Goal: Task Accomplishment & Management: Use online tool/utility

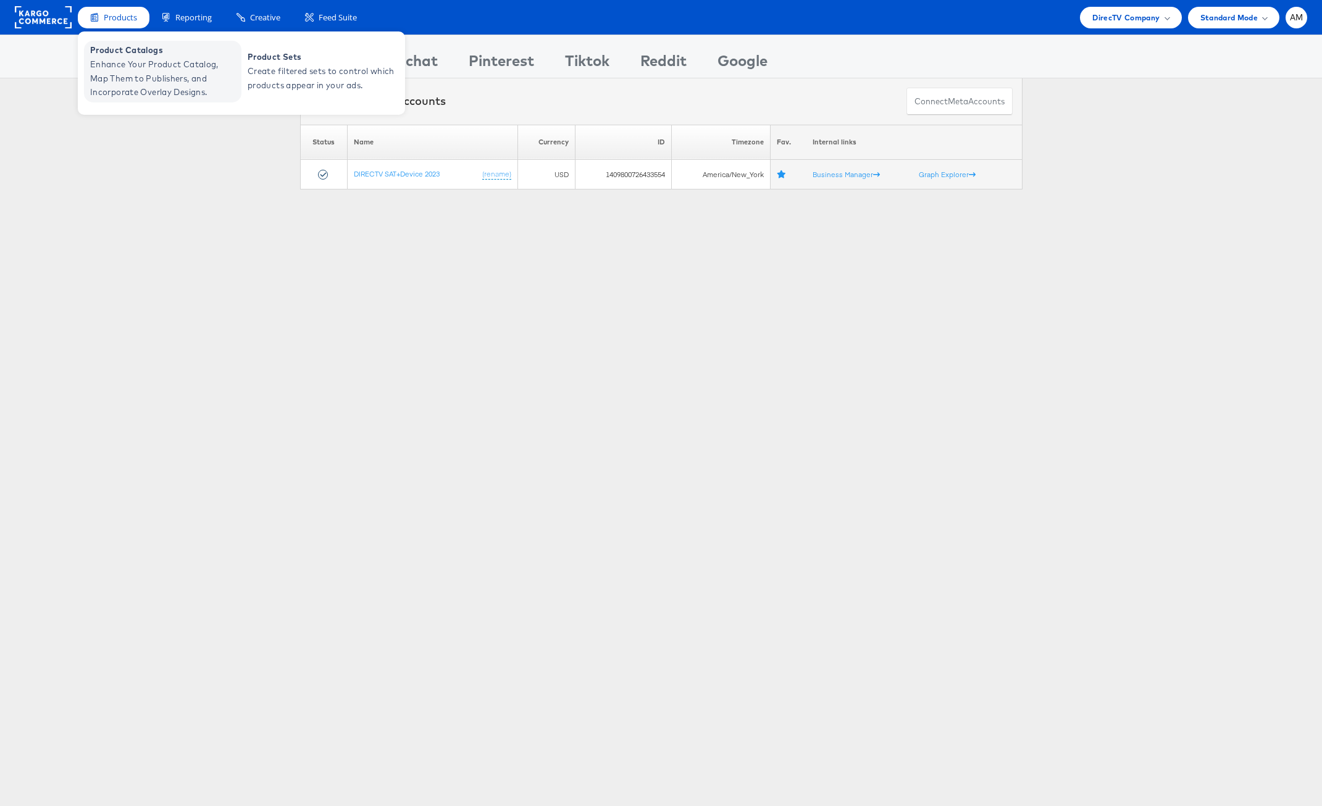
click at [141, 65] on span "Enhance Your Product Catalog, Map Them to Publishers, and Incorporate Overlay D…" at bounding box center [164, 78] width 148 height 42
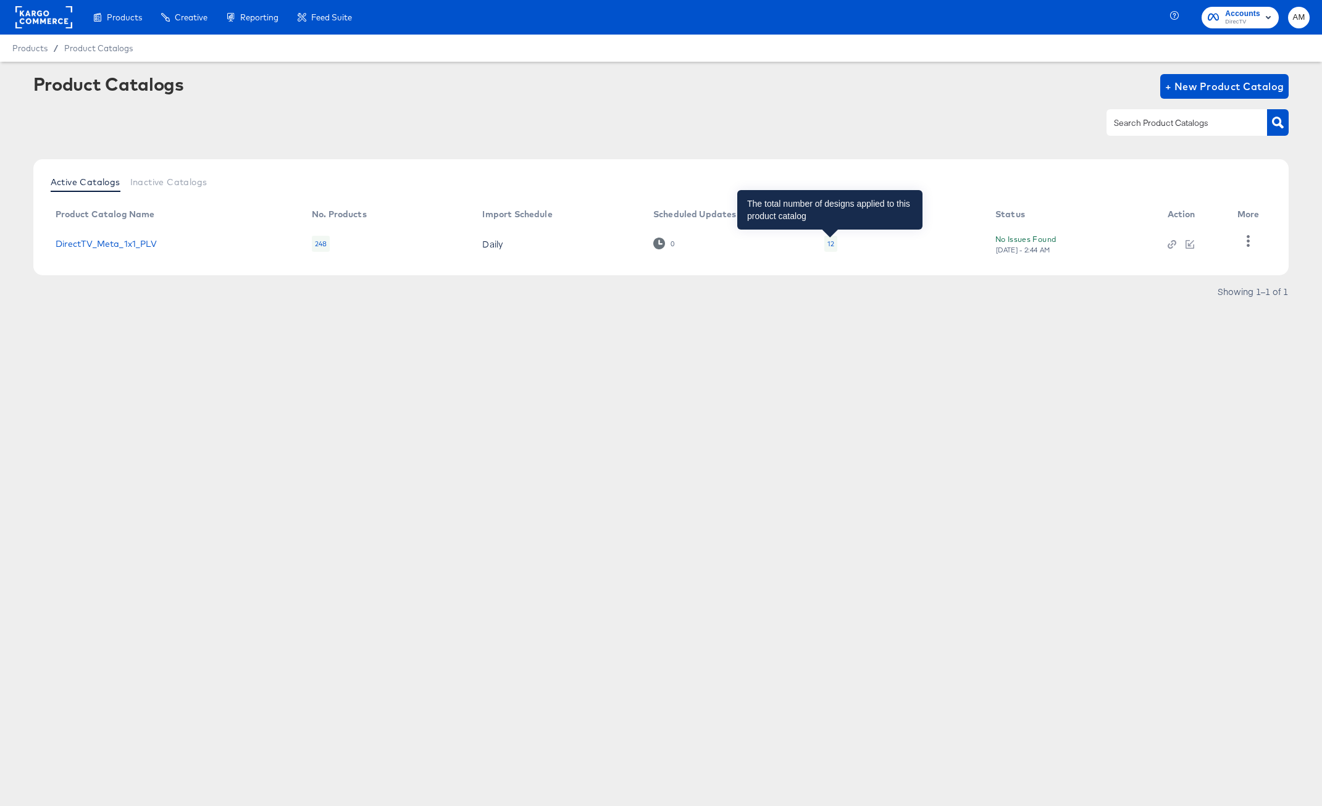
click at [832, 244] on div "12" at bounding box center [830, 244] width 7 height 10
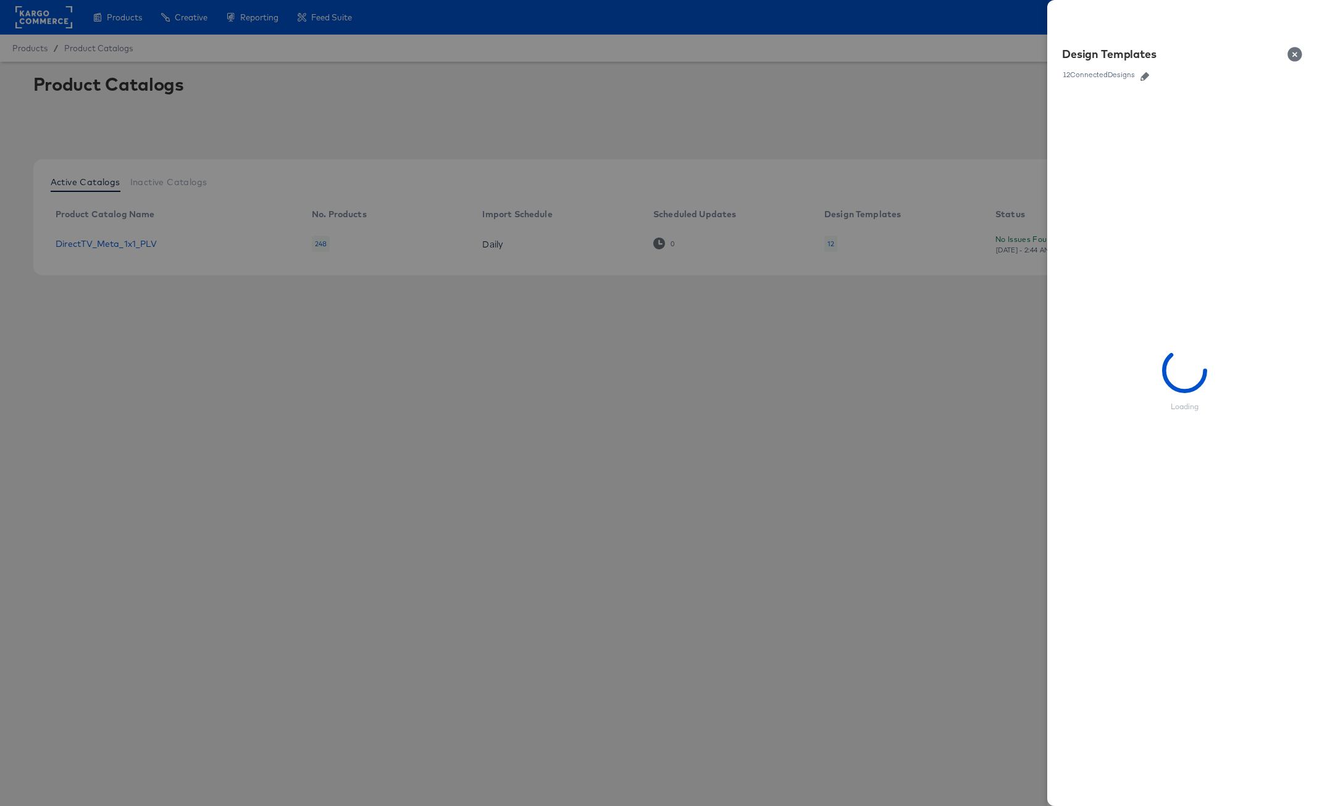
click at [1145, 77] on icon "button" at bounding box center [1144, 76] width 9 height 9
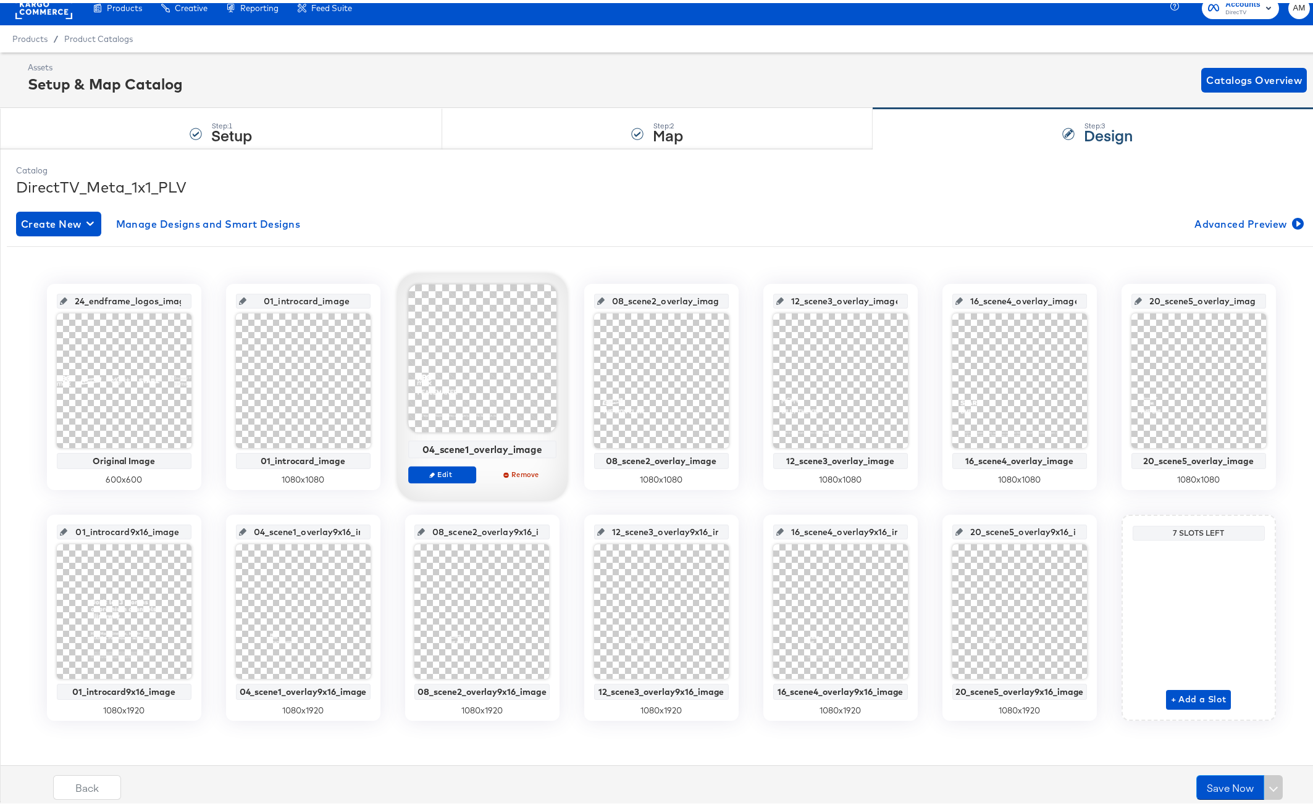
scroll to position [13, 0]
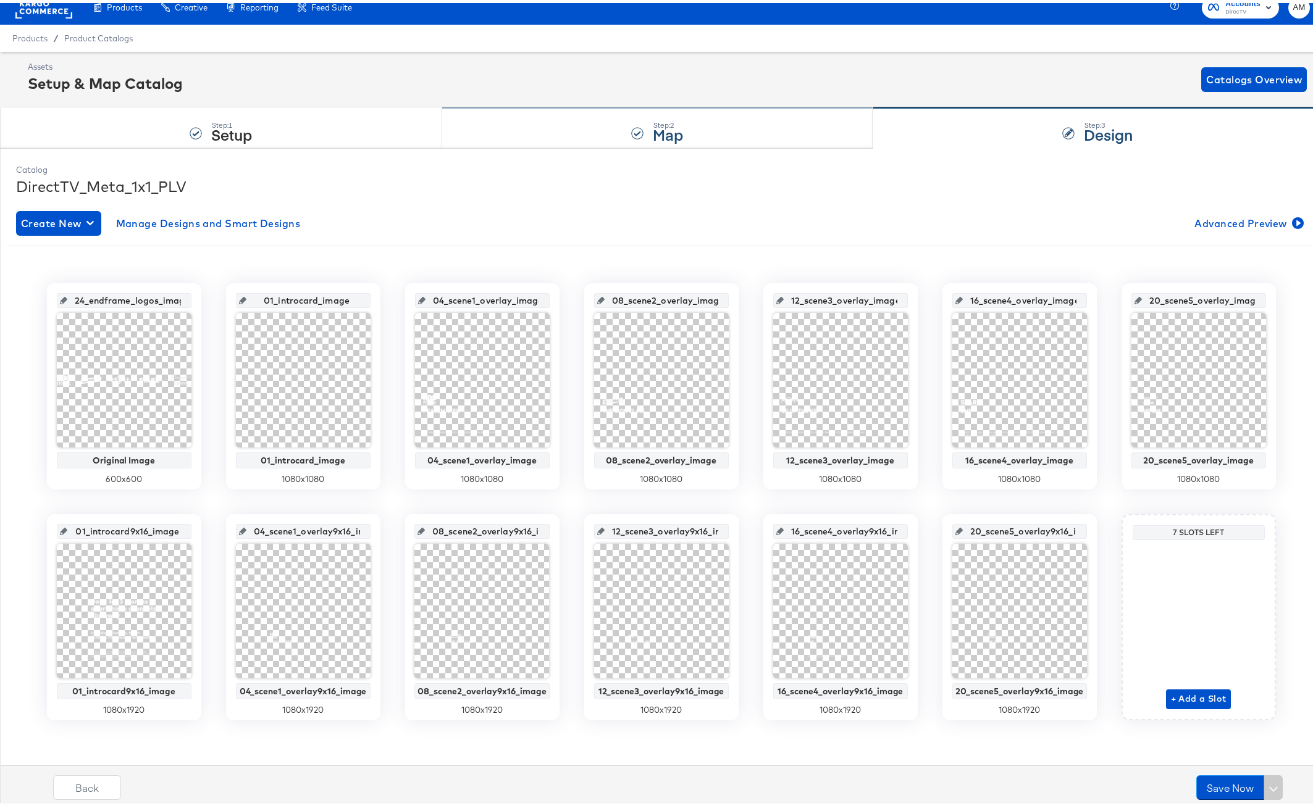
click at [653, 121] on strong "Map" at bounding box center [668, 131] width 30 height 20
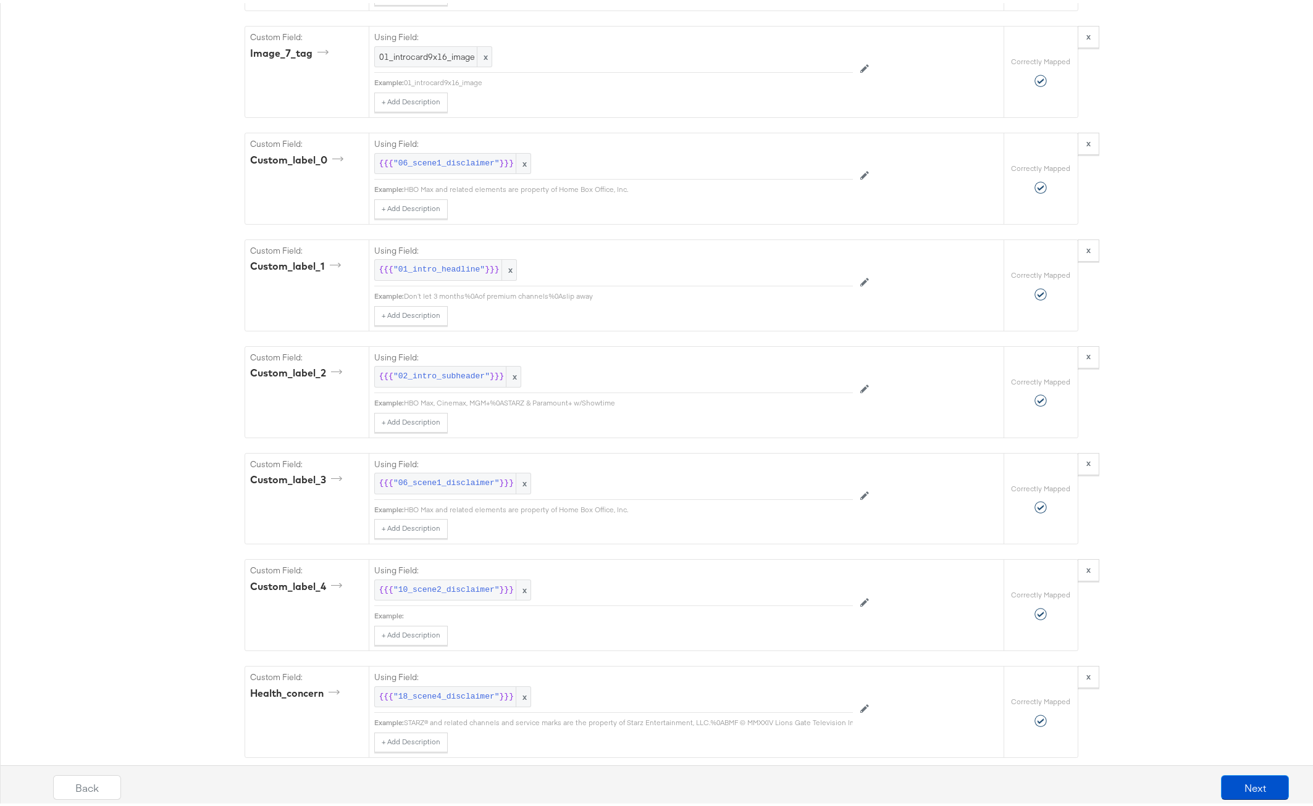
scroll to position [5012, 0]
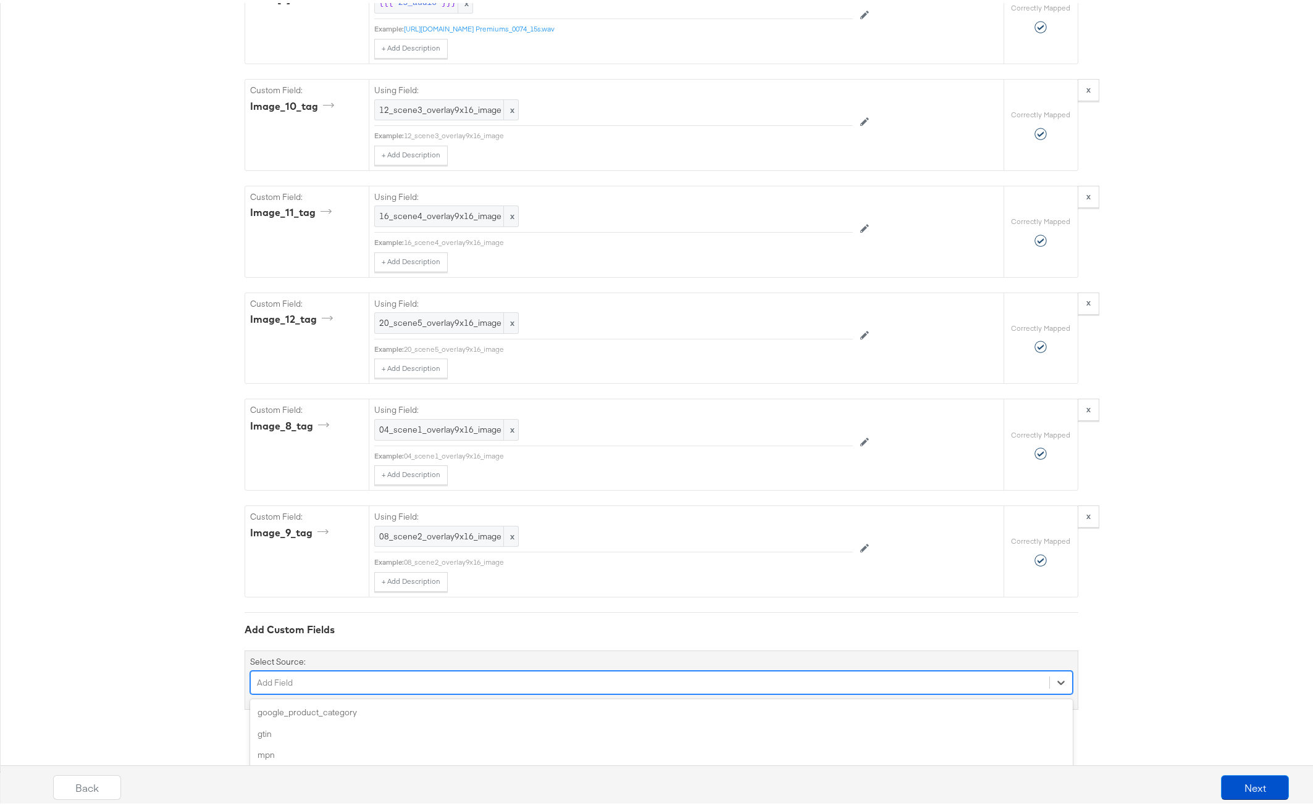
click at [366, 692] on div "option additional_image_link focused, 4 of 131. 131 results available. Use Up a…" at bounding box center [661, 679] width 822 height 23
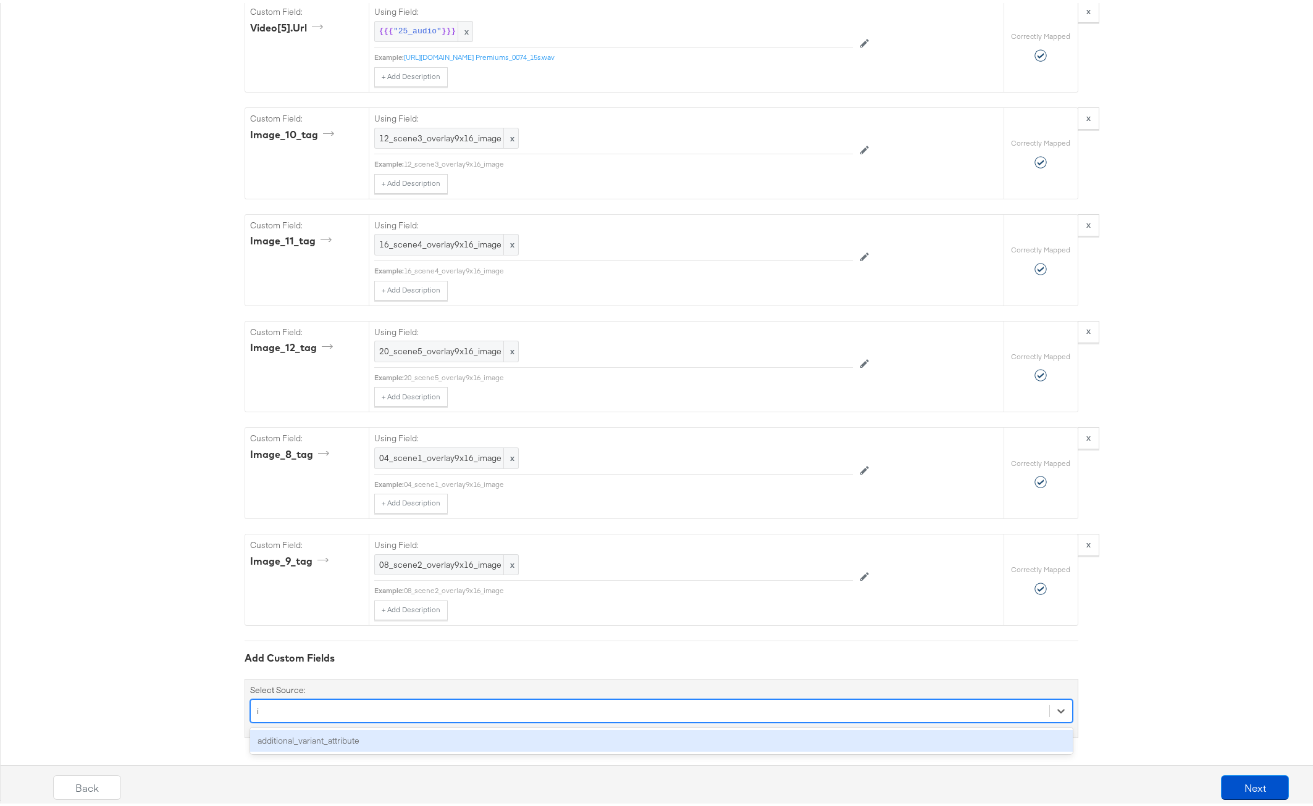
scroll to position [5116, 0]
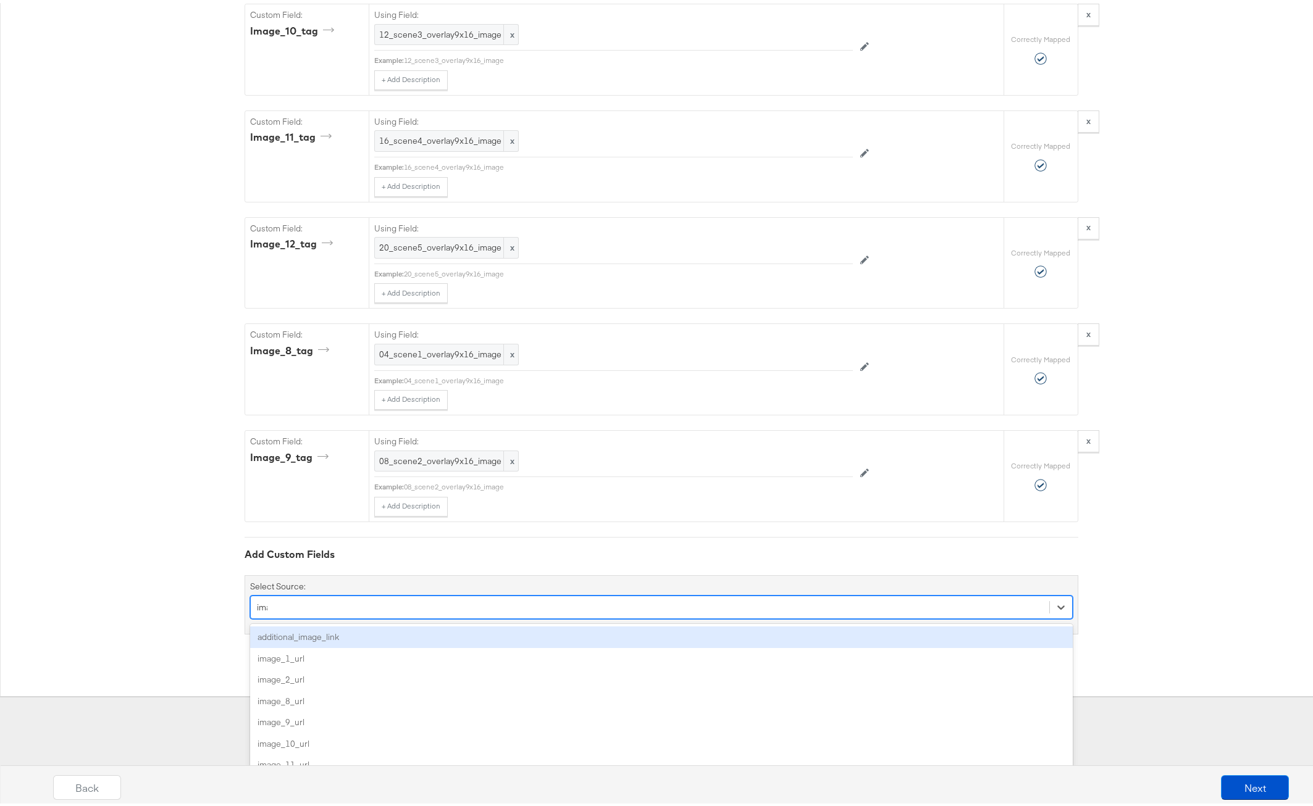
type input "image"
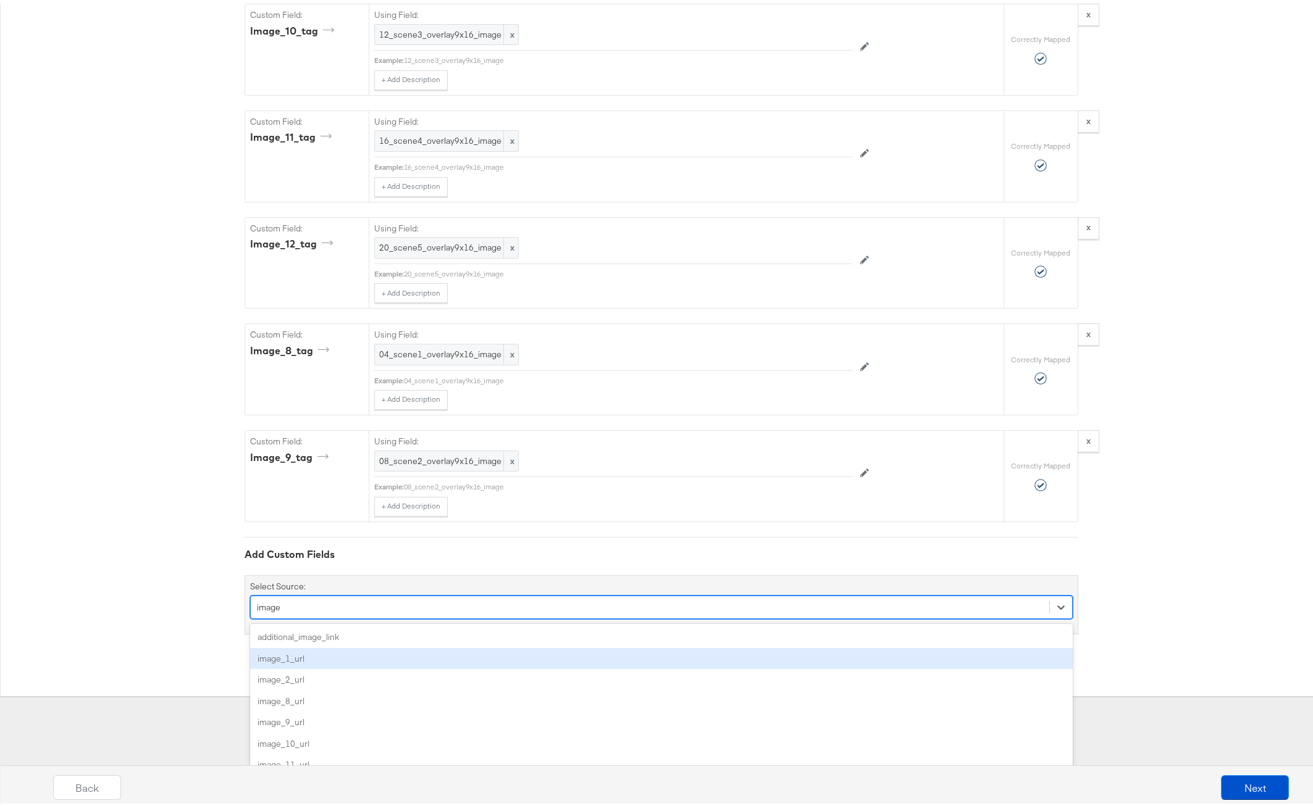
scroll to position [83, 0]
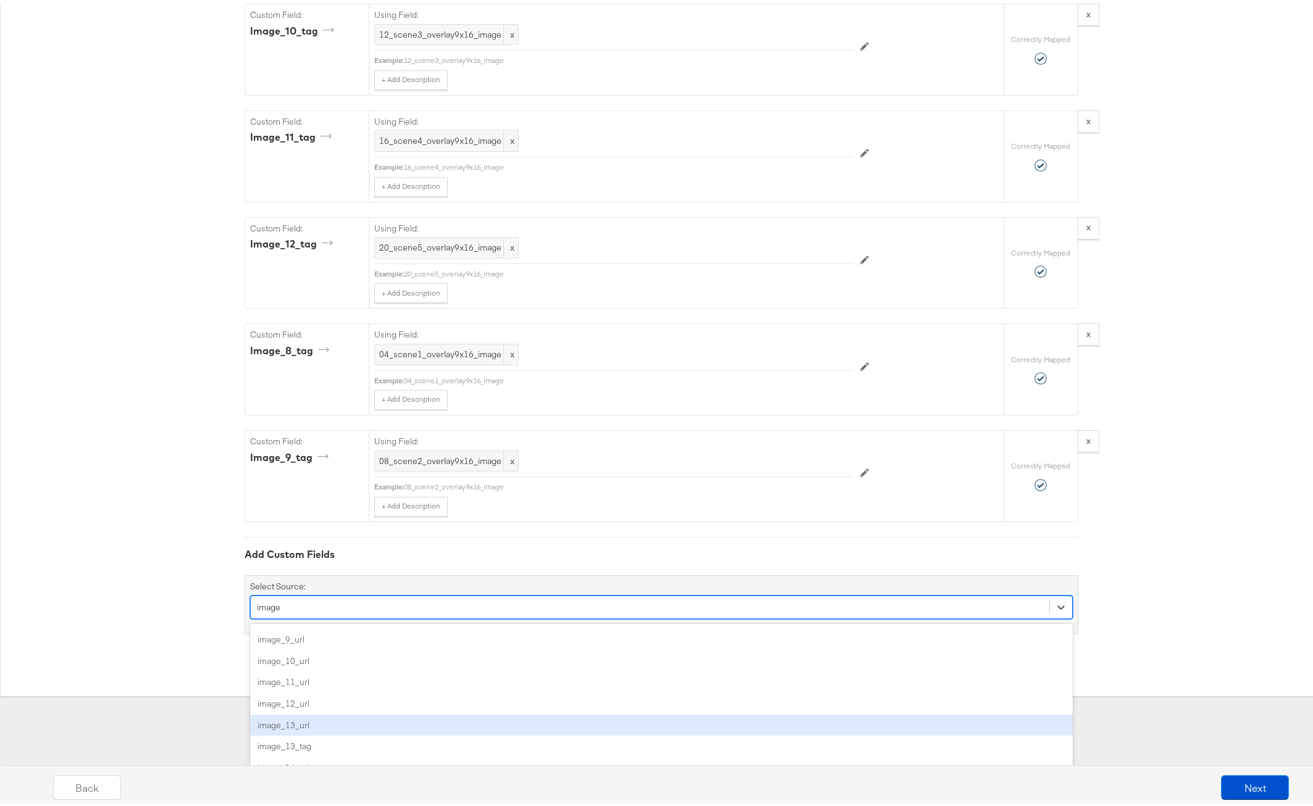
click at [351, 723] on div "image_13_url" at bounding box center [661, 723] width 822 height 22
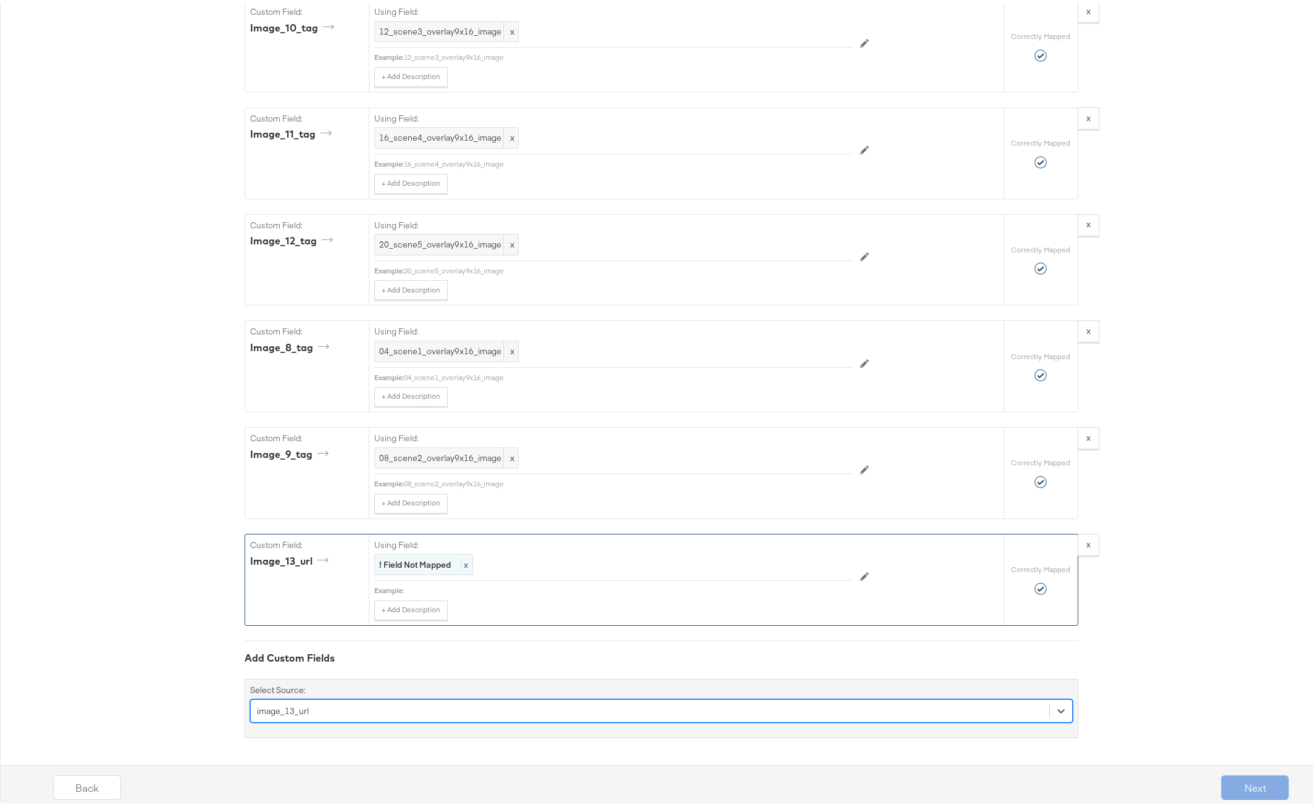
click at [388, 562] on strong "! Field Not Mapped" at bounding box center [415, 561] width 72 height 11
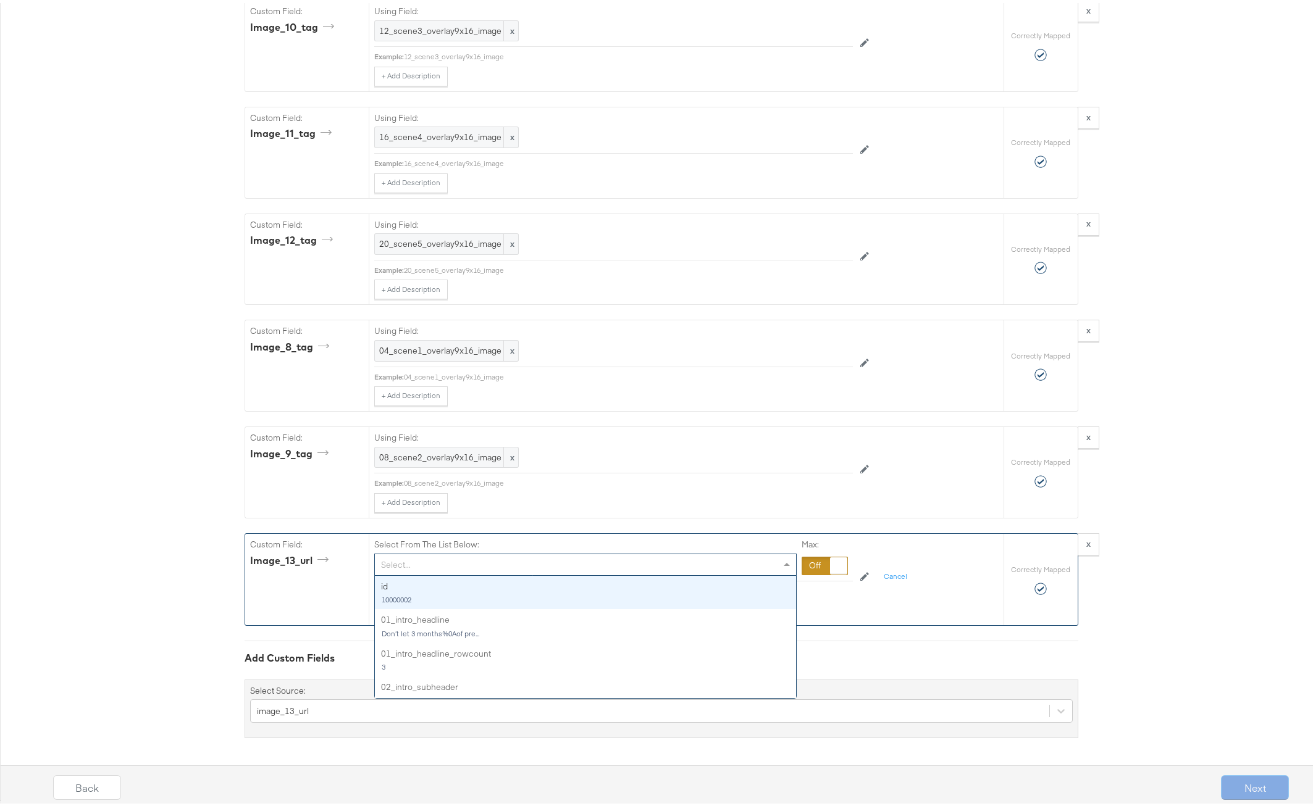
click at [388, 563] on div "Select..." at bounding box center [585, 561] width 421 height 21
type input "aud"
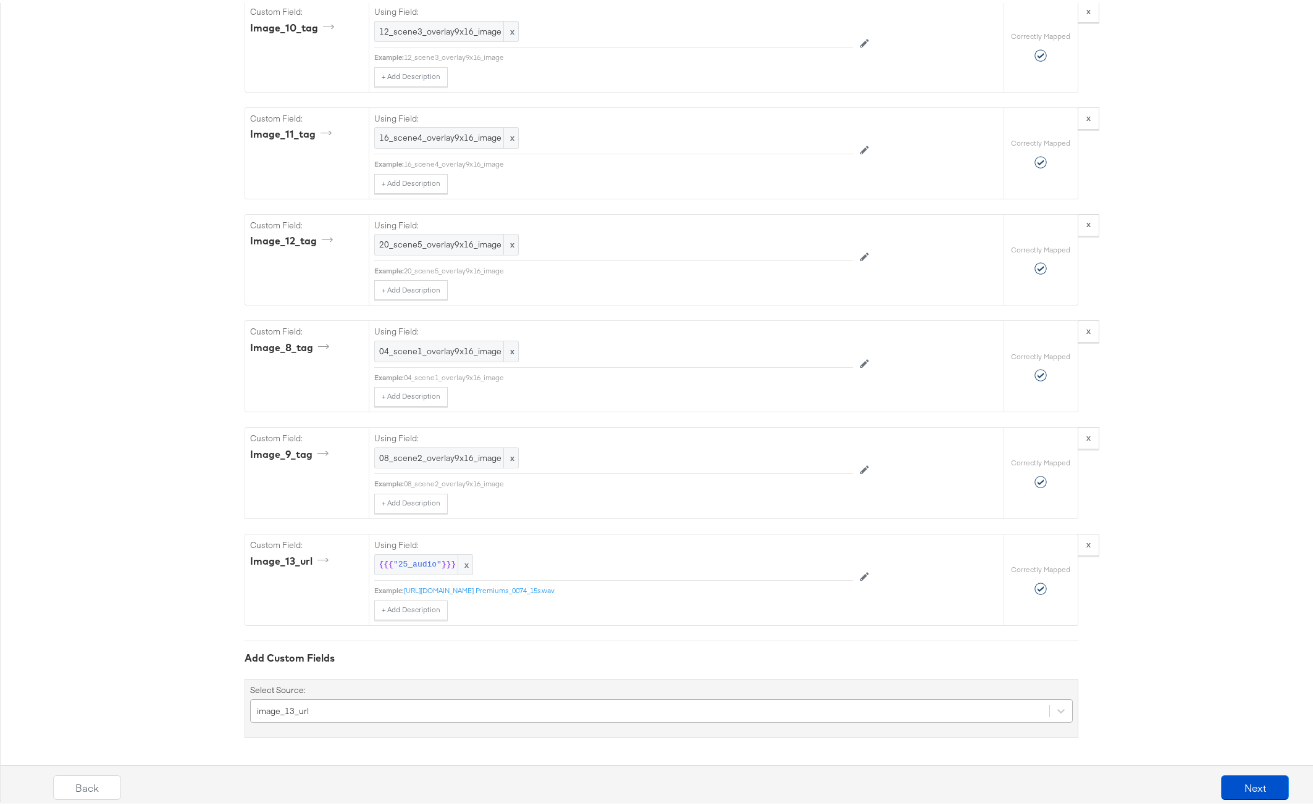
click at [332, 711] on div "image_13_url" at bounding box center [661, 707] width 822 height 23
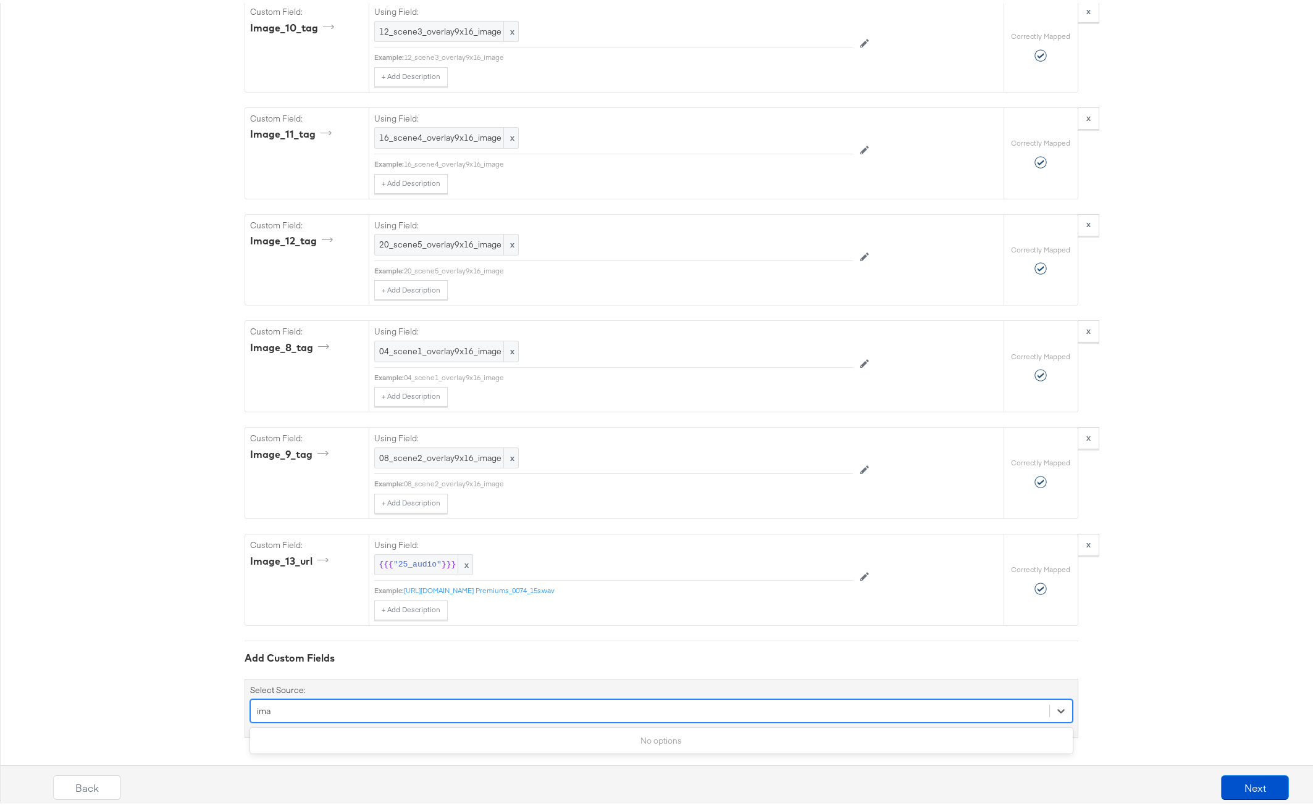
scroll to position [5223, 0]
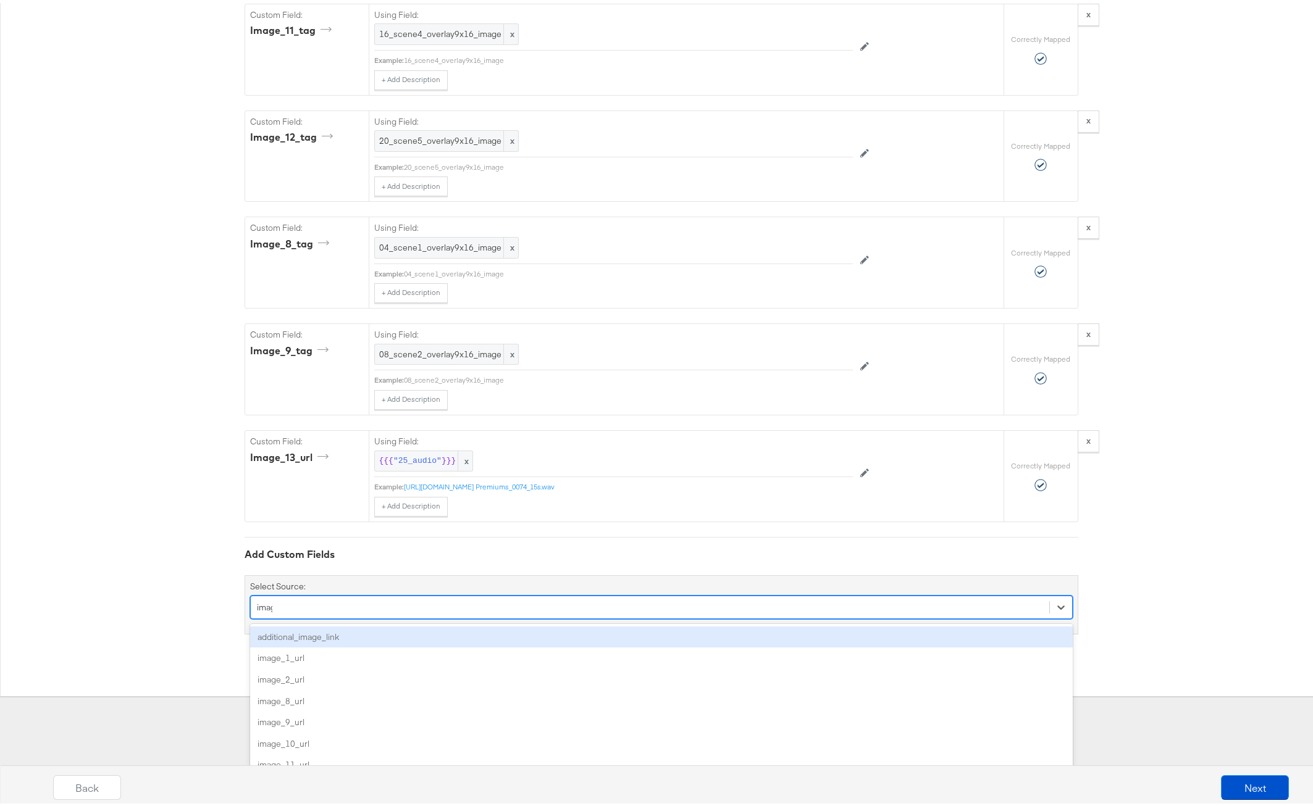
type input "image"
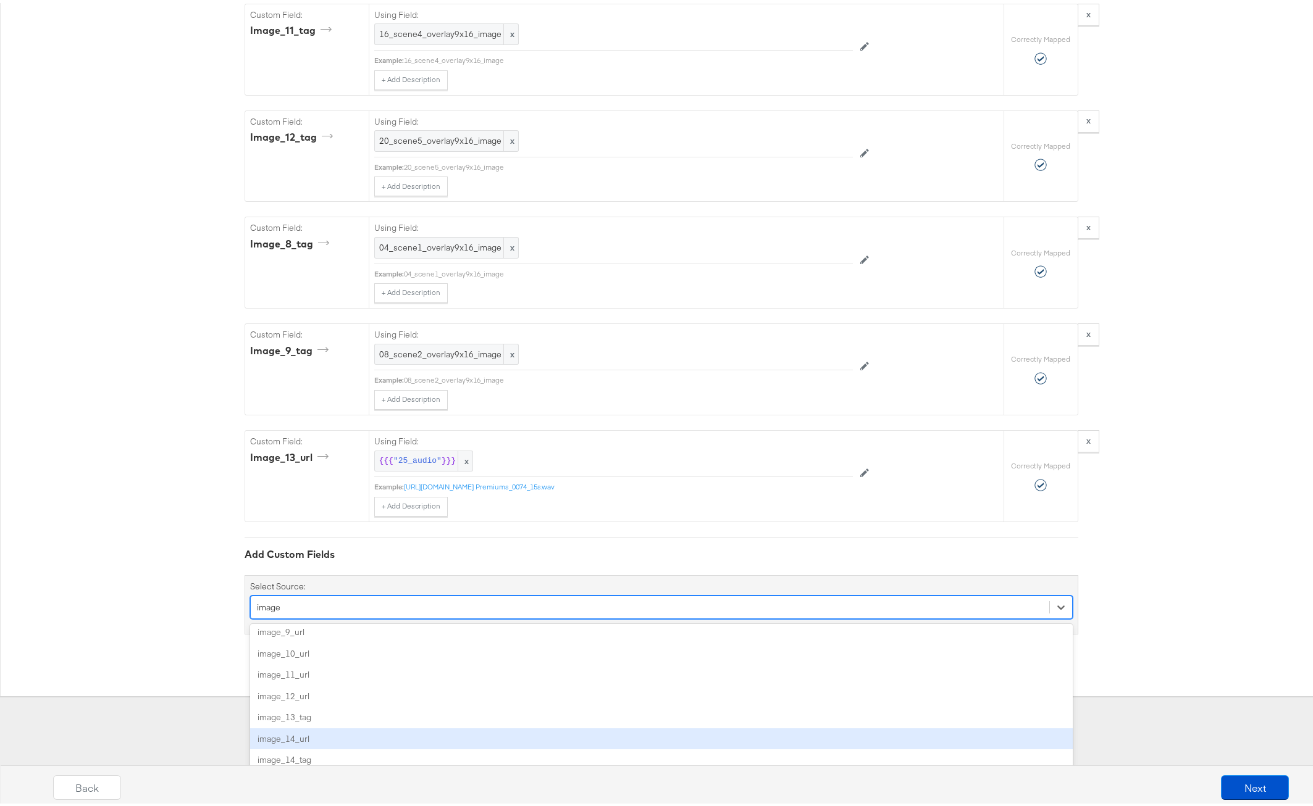
scroll to position [91, 0]
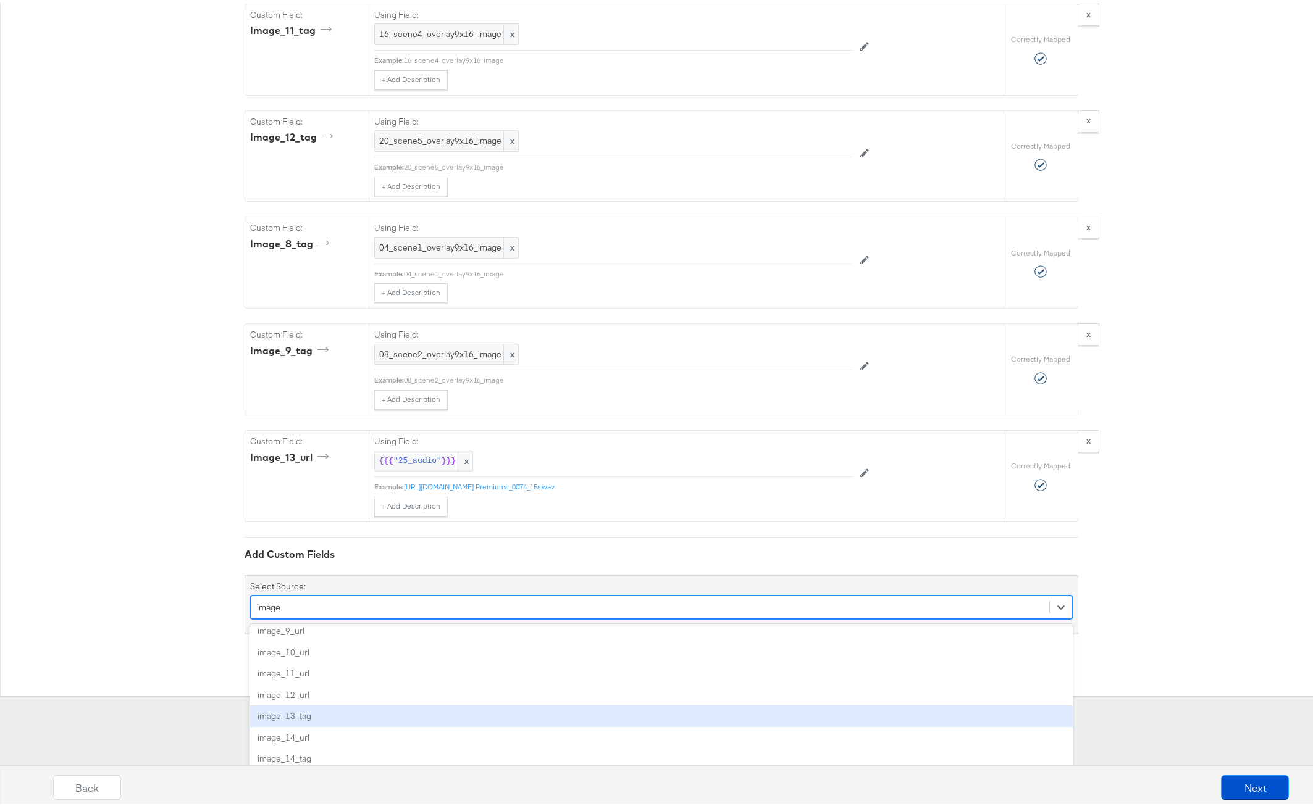
click at [296, 714] on div "image_13_tag" at bounding box center [661, 714] width 822 height 22
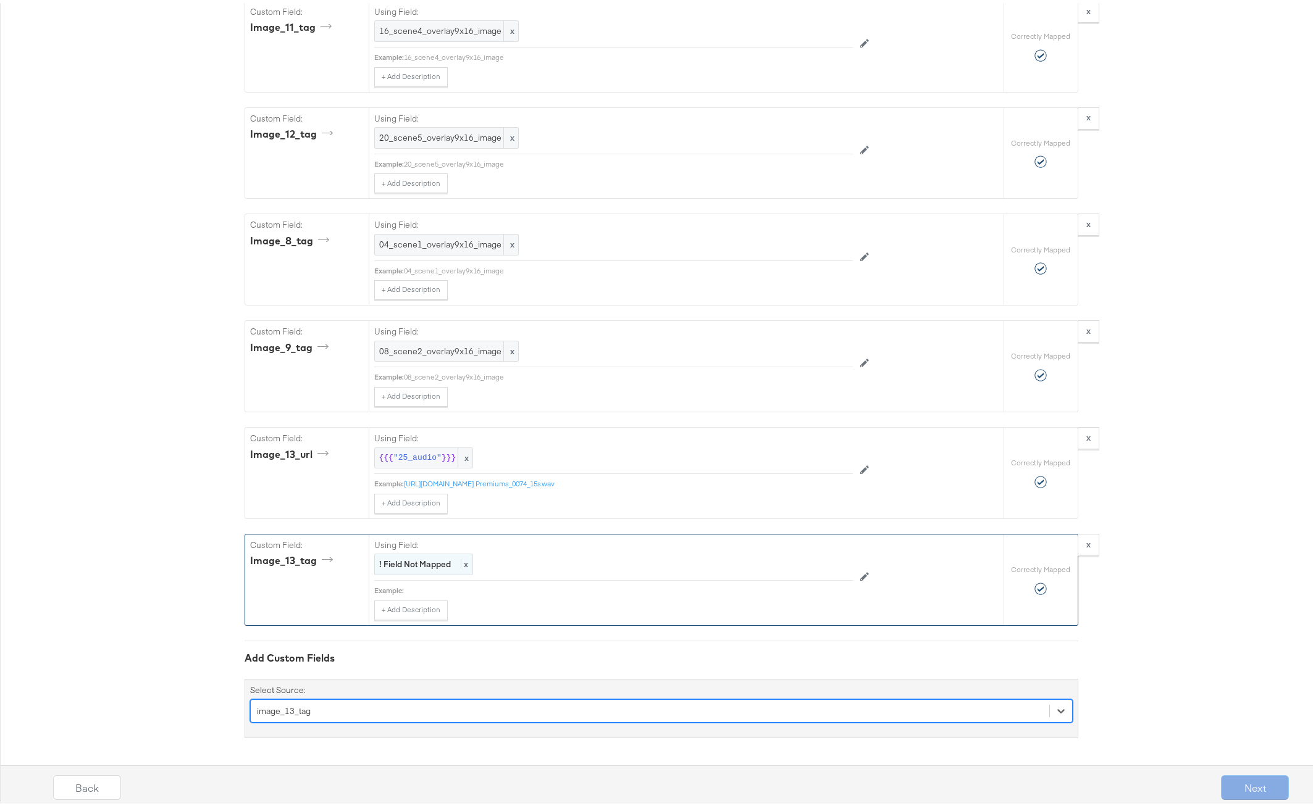
click at [396, 566] on strong "! Field Not Mapped" at bounding box center [415, 561] width 72 height 11
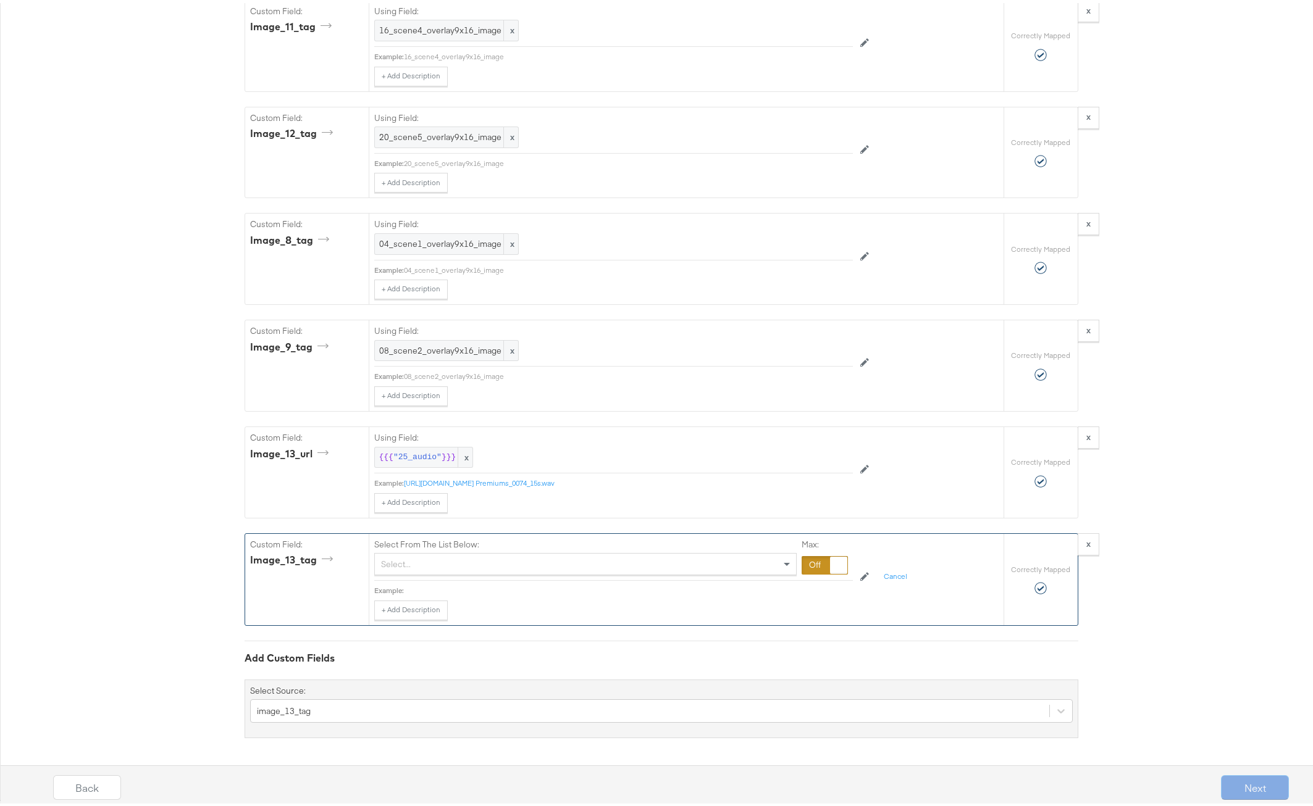
click at [805, 564] on div at bounding box center [824, 562] width 46 height 19
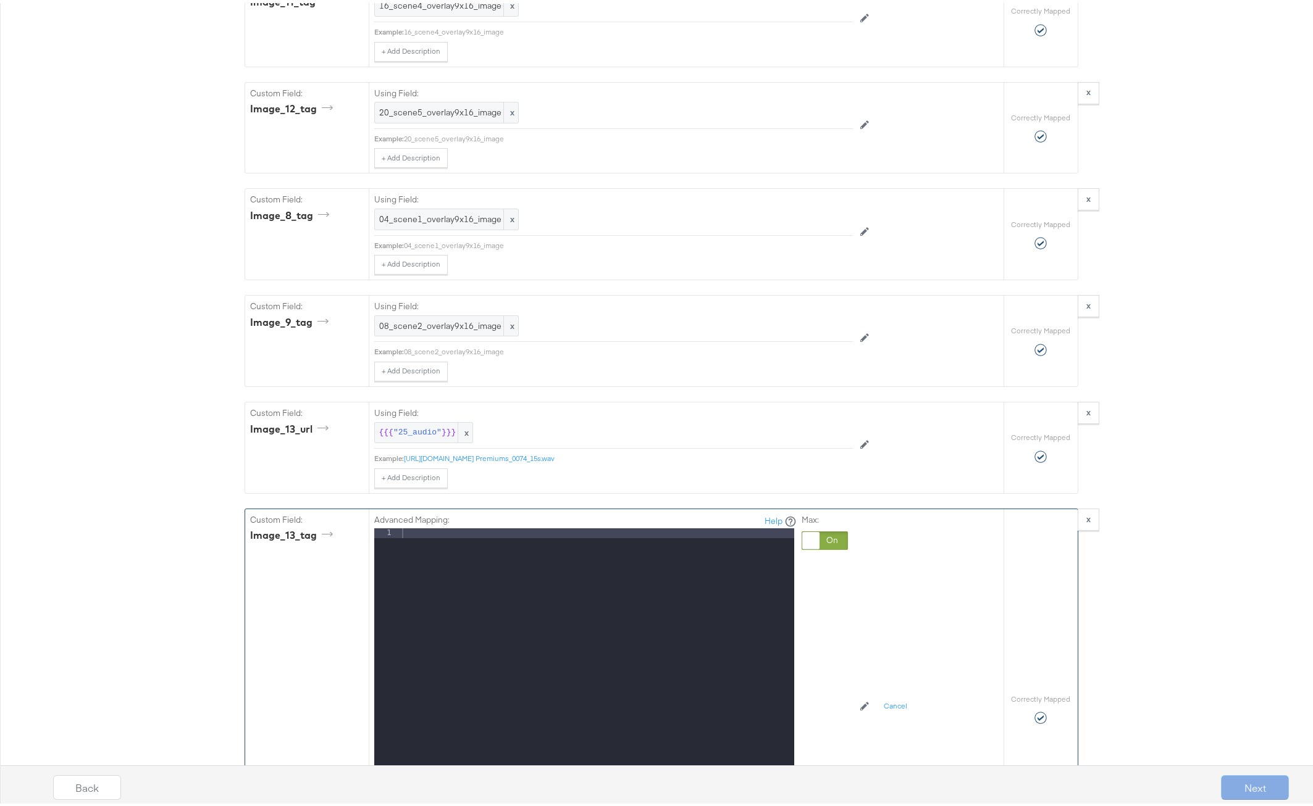
click at [428, 561] on div at bounding box center [596, 689] width 395 height 328
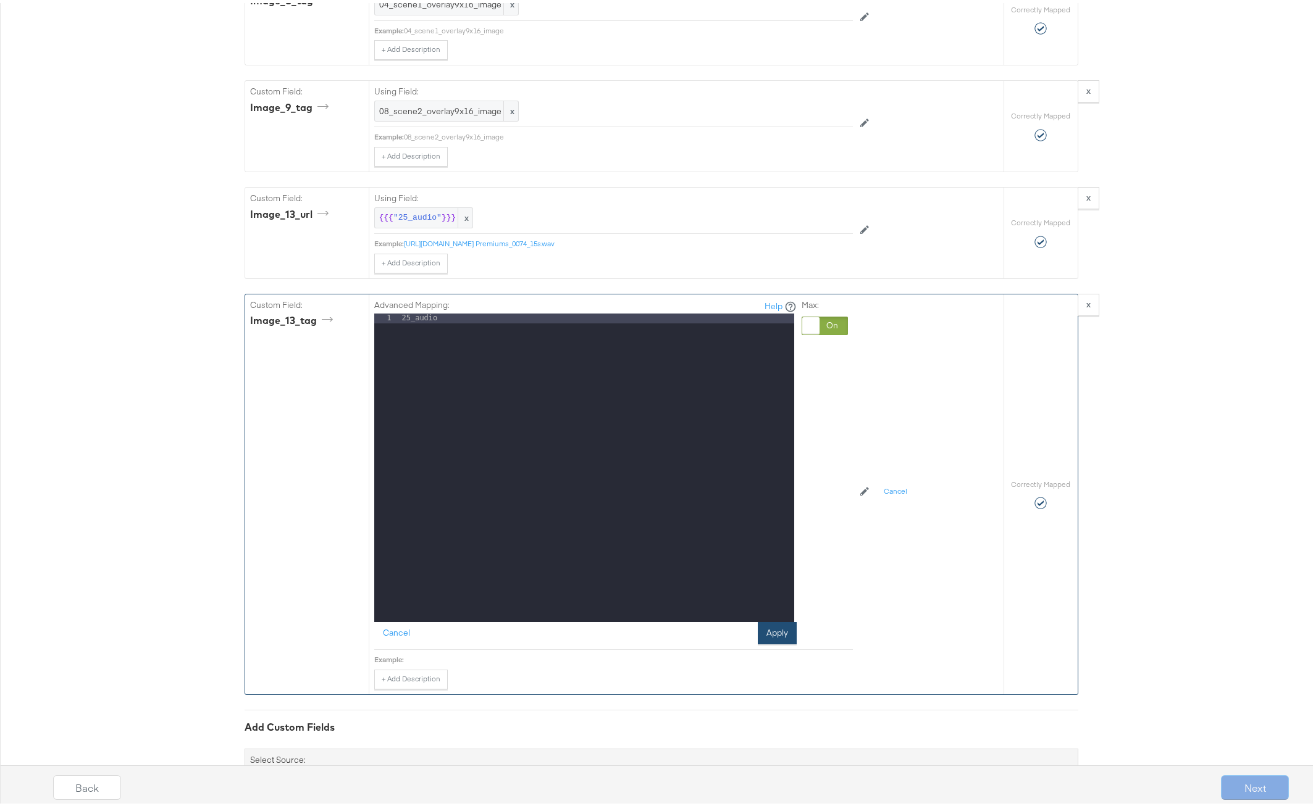
click at [777, 641] on button "Apply" at bounding box center [777, 630] width 39 height 22
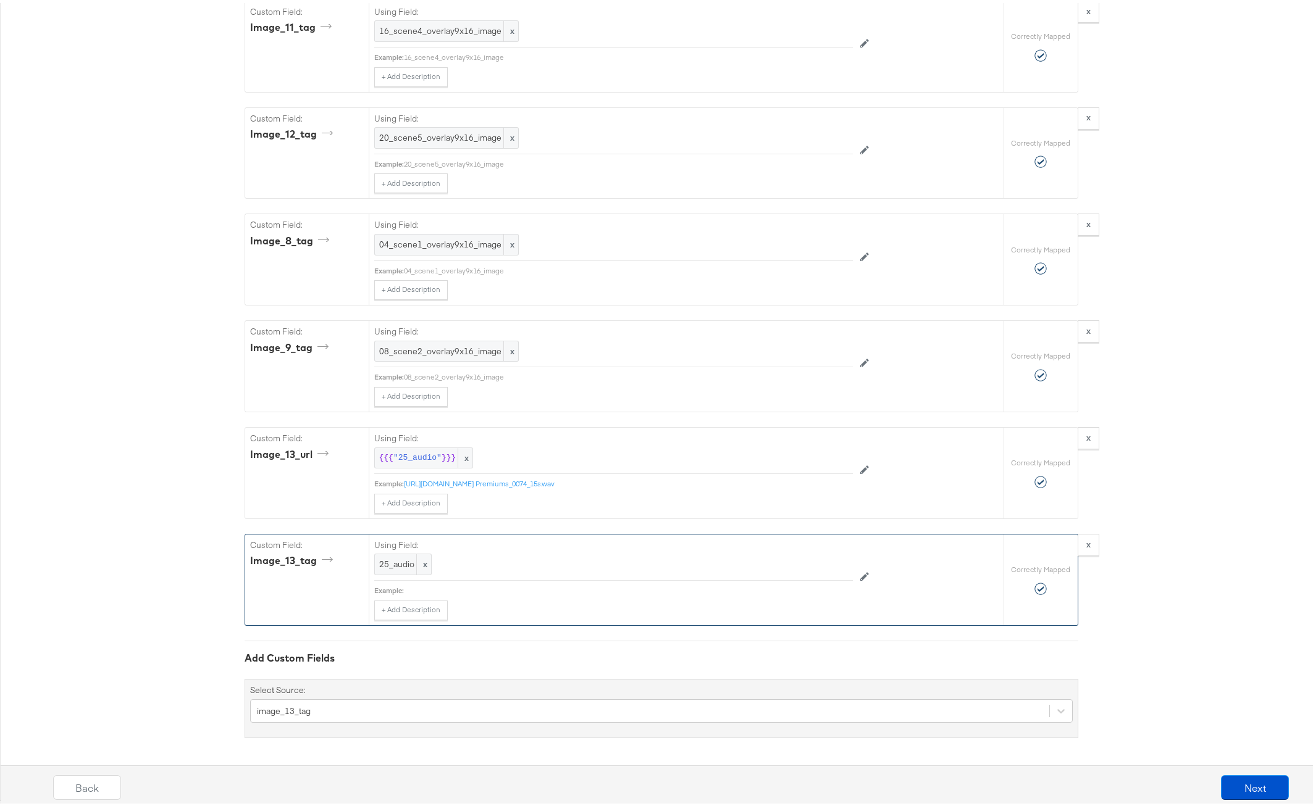
scroll to position [5226, 0]
click at [1228, 783] on button "Next" at bounding box center [1255, 784] width 68 height 25
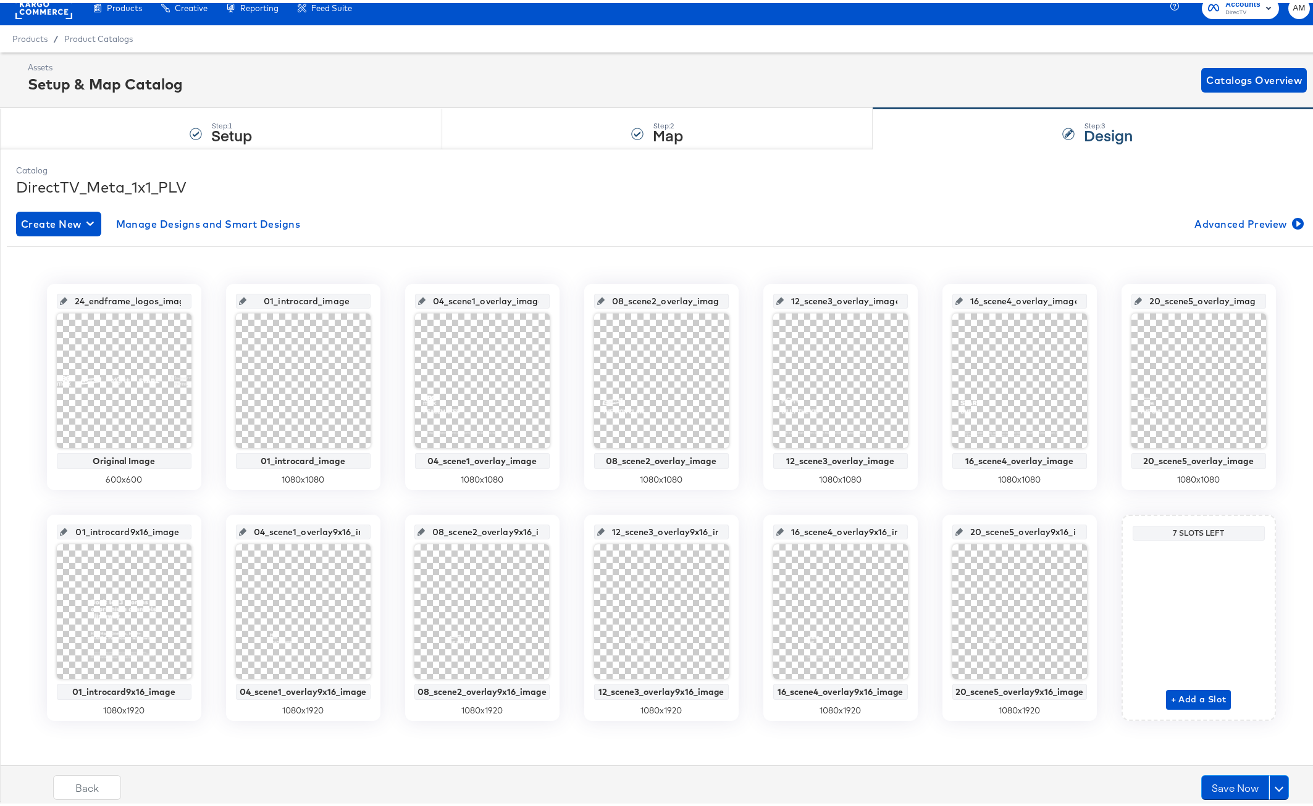
scroll to position [13, 0]
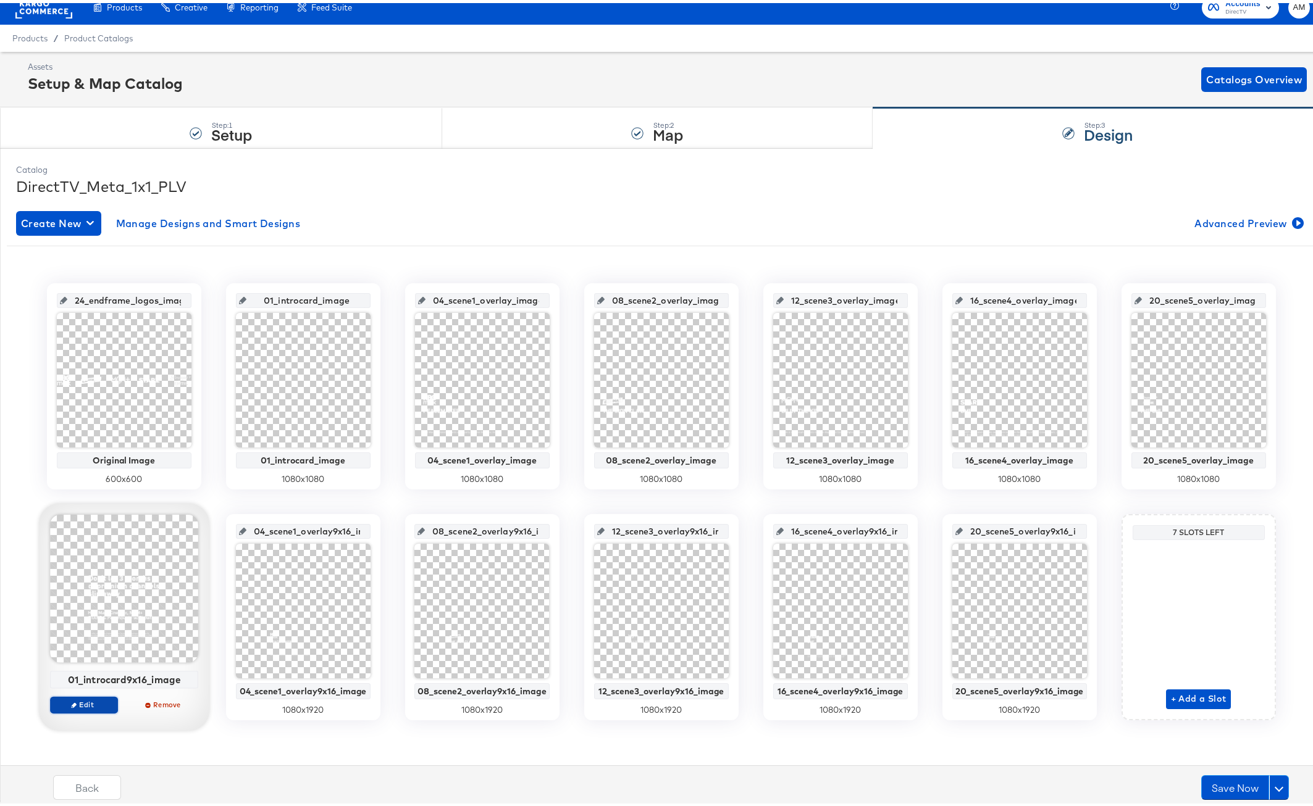
click at [91, 706] on span "Edit" at bounding box center [83, 701] width 57 height 9
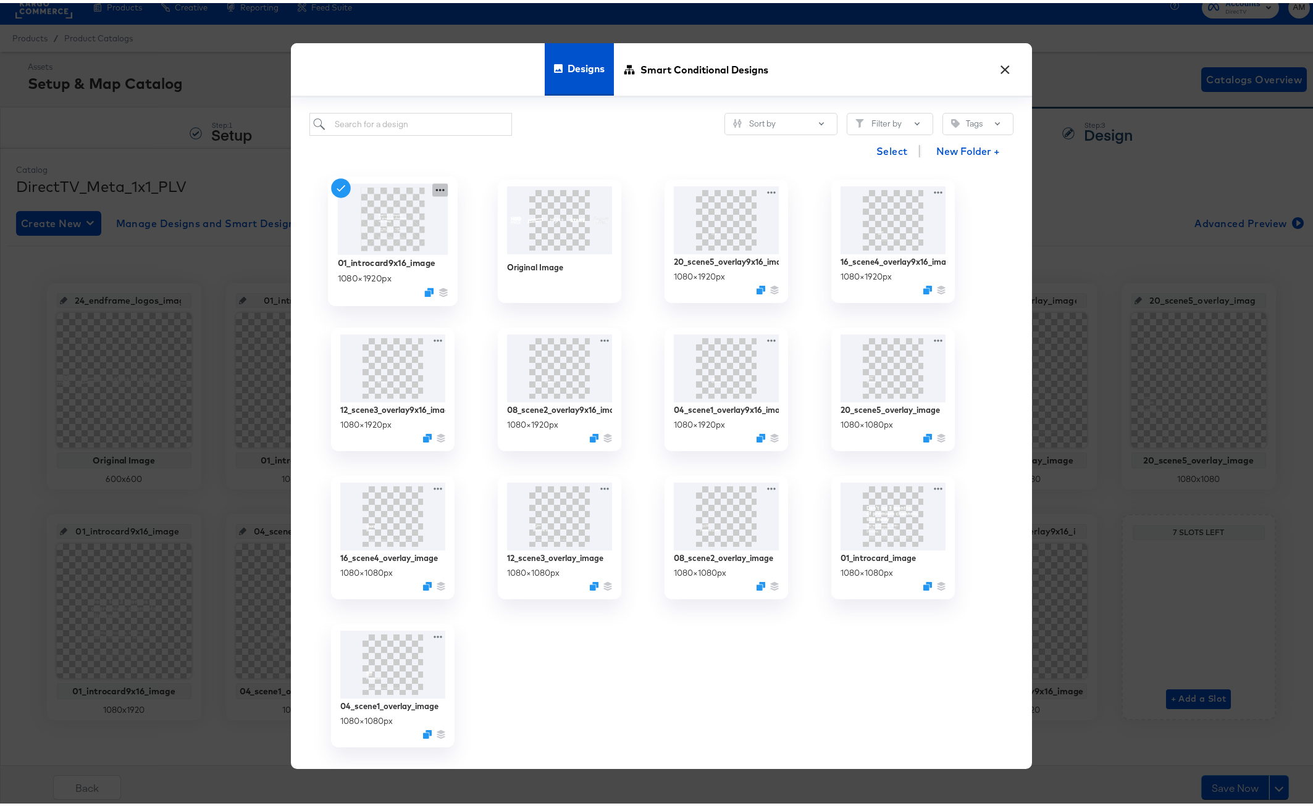
click at [435, 187] on icon at bounding box center [439, 187] width 9 height 2
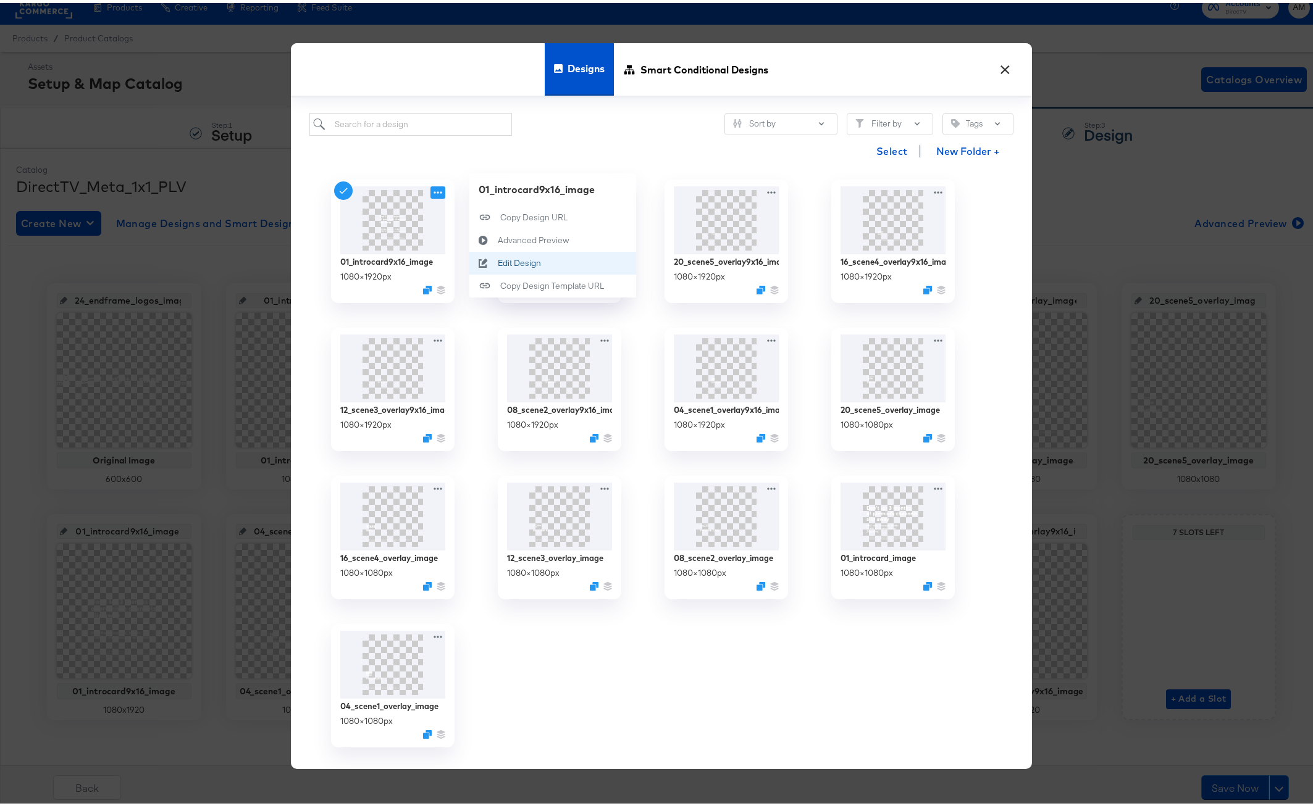
click at [497, 260] on div "Edit Design Edit Design" at bounding box center [497, 260] width 0 height 0
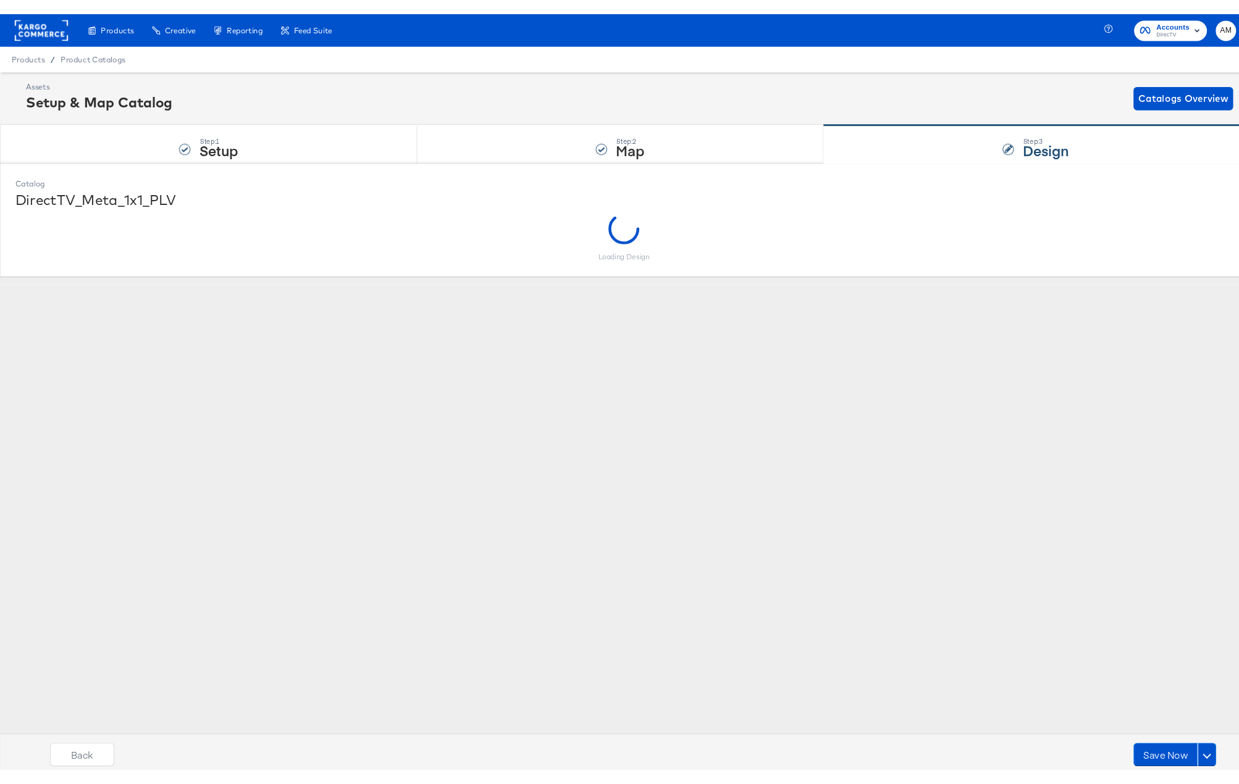
scroll to position [0, 0]
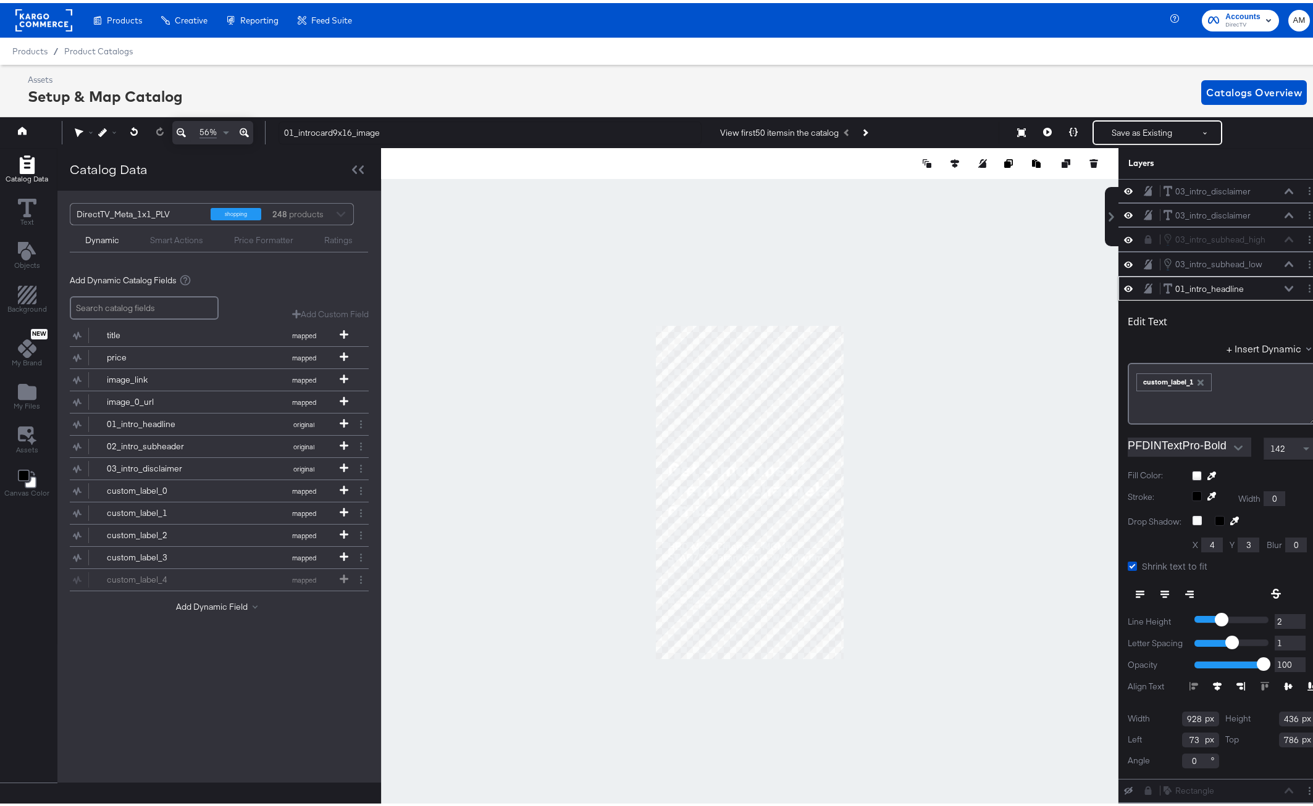
click at [1284, 288] on icon at bounding box center [1288, 286] width 9 height 6
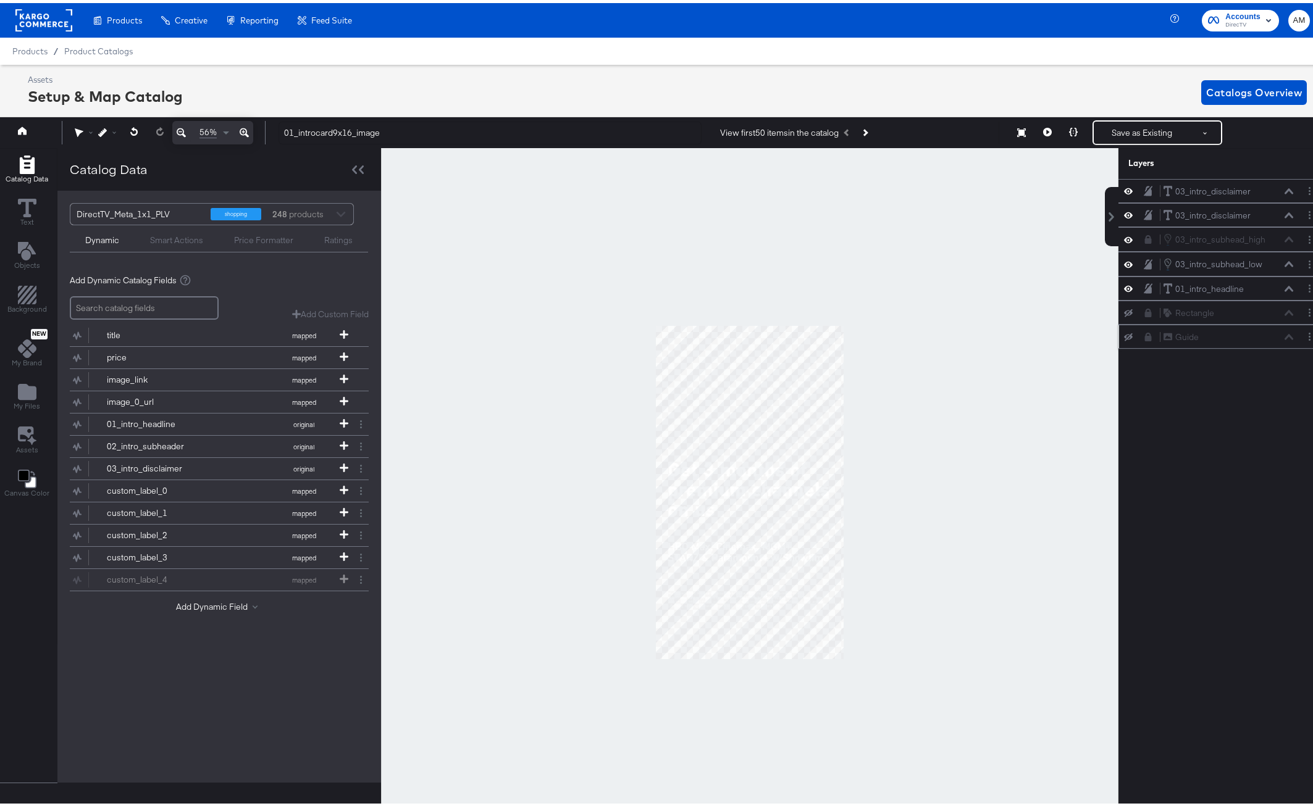
drag, startPoint x: 1115, startPoint y: 334, endPoint x: 1118, endPoint y: 325, distance: 9.6
click at [1124, 334] on icon at bounding box center [1128, 334] width 9 height 8
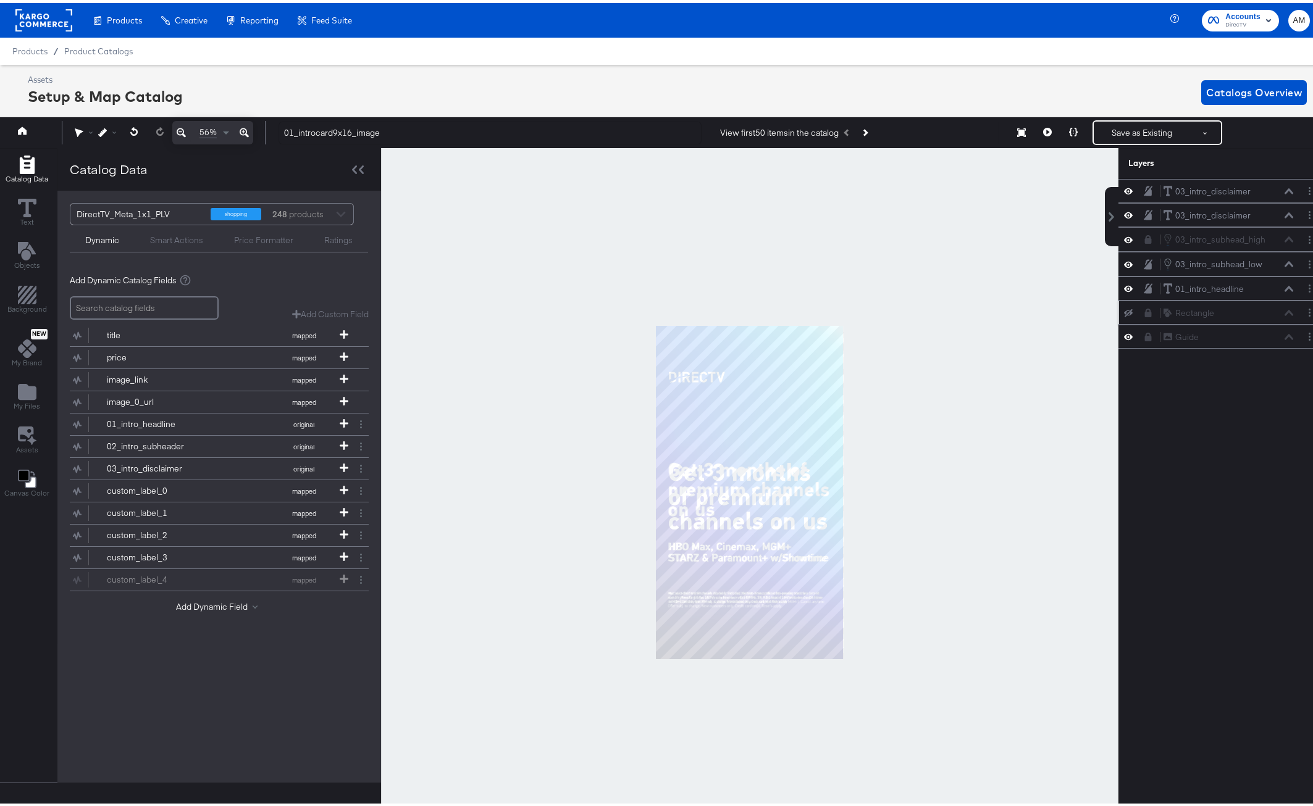
click at [1124, 309] on icon at bounding box center [1128, 310] width 9 height 8
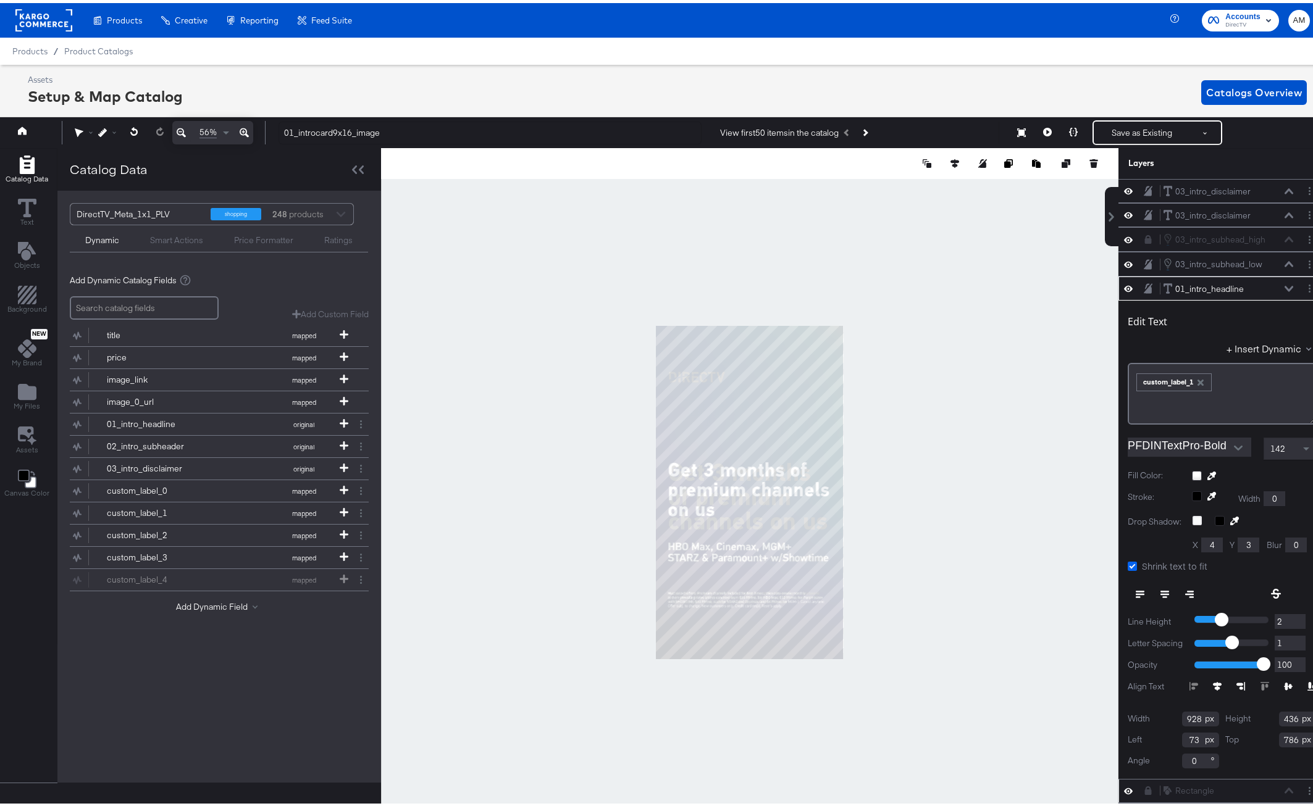
click at [1127, 561] on icon at bounding box center [1131, 563] width 9 height 9
click at [0, 0] on input "Shrink text to fit" at bounding box center [0, 0] width 0 height 0
click at [863, 130] on icon "Next Product" at bounding box center [864, 130] width 7 height 7
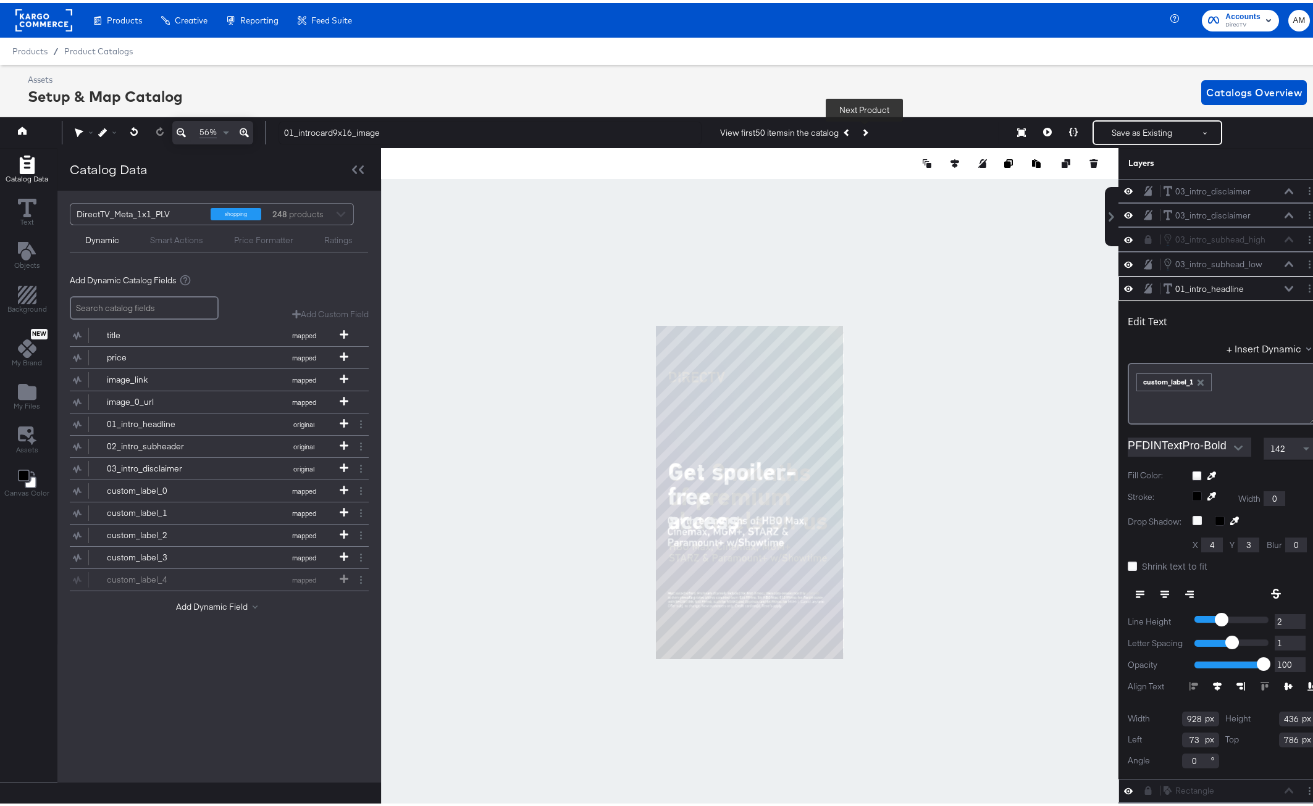
click at [863, 130] on icon "Next Product" at bounding box center [864, 130] width 7 height 7
click at [845, 128] on icon "Previous Product" at bounding box center [846, 130] width 7 height 7
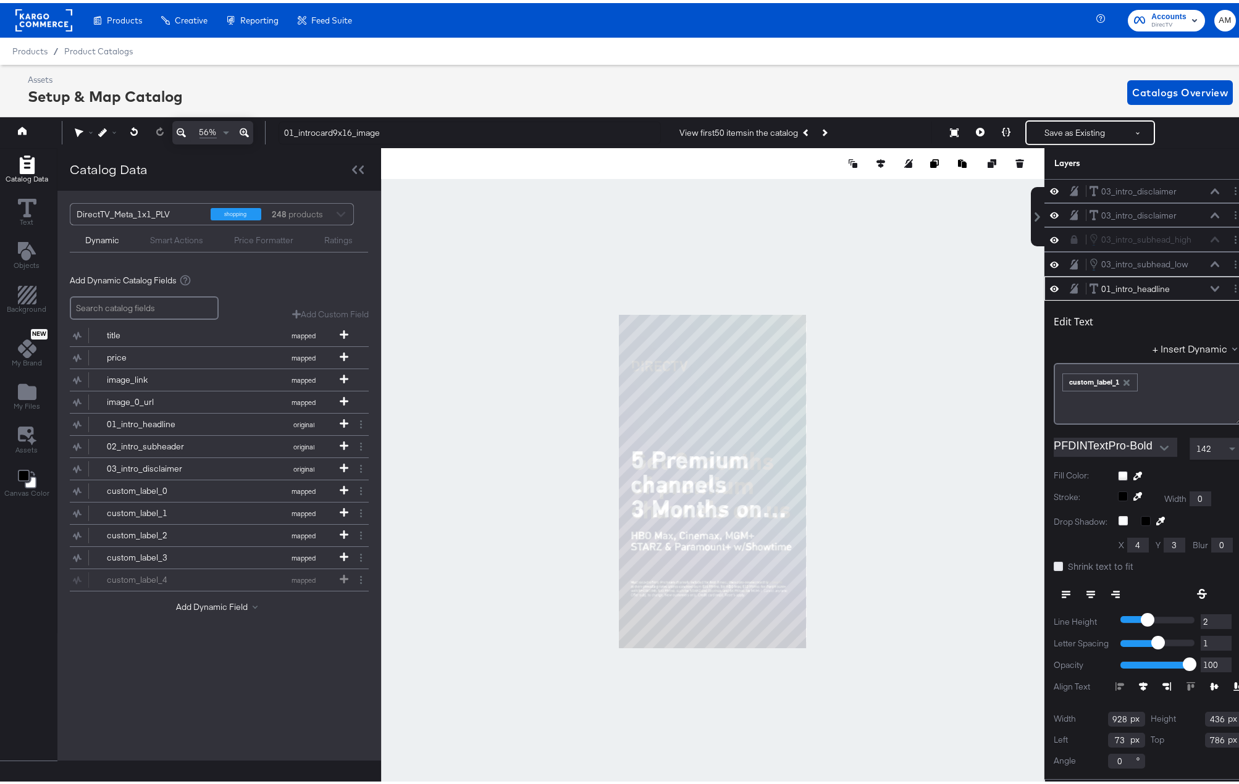
click at [1053, 564] on icon at bounding box center [1057, 563] width 9 height 9
click at [0, 0] on input "Shrink text to fit" at bounding box center [0, 0] width 0 height 0
click at [806, 132] on icon "Previous Product" at bounding box center [806, 130] width 7 height 7
click at [823, 130] on icon "Next Product" at bounding box center [824, 130] width 7 height 7
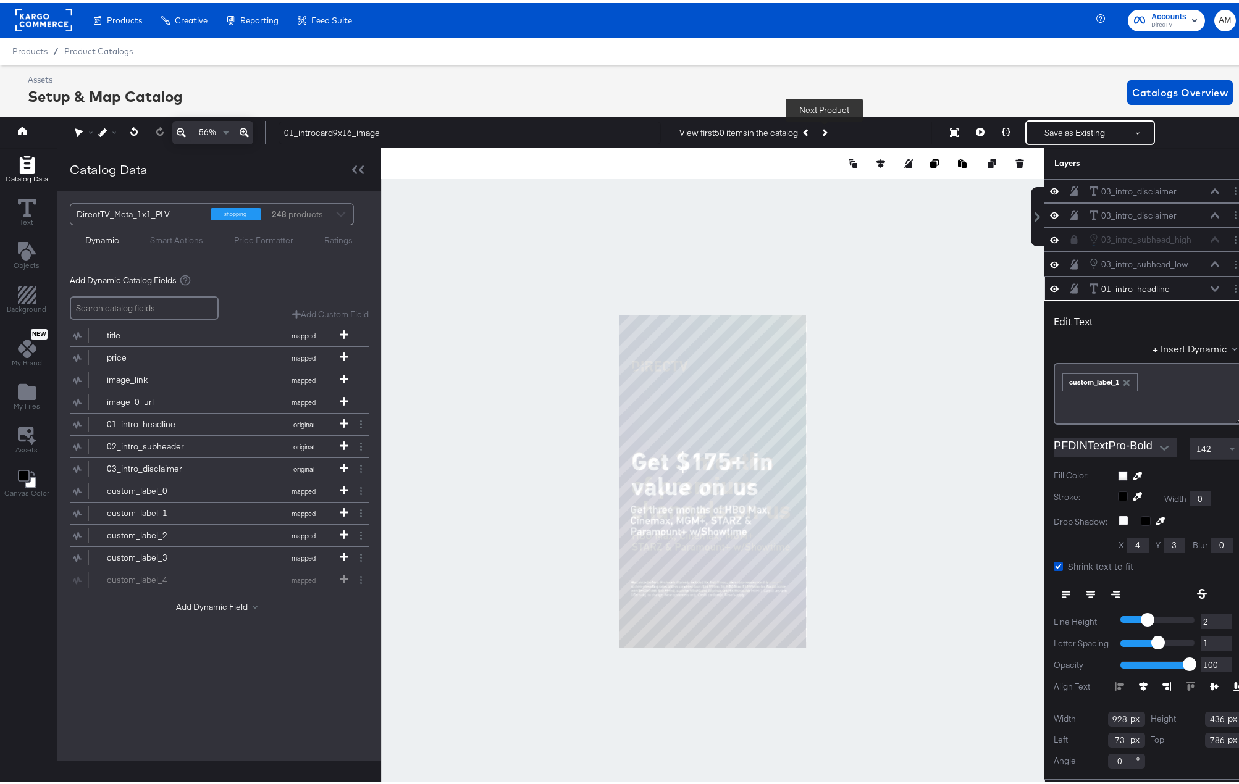
click at [823, 130] on icon "Next Product" at bounding box center [824, 130] width 7 height 7
click at [822, 129] on icon "Next Product" at bounding box center [824, 130] width 7 height 7
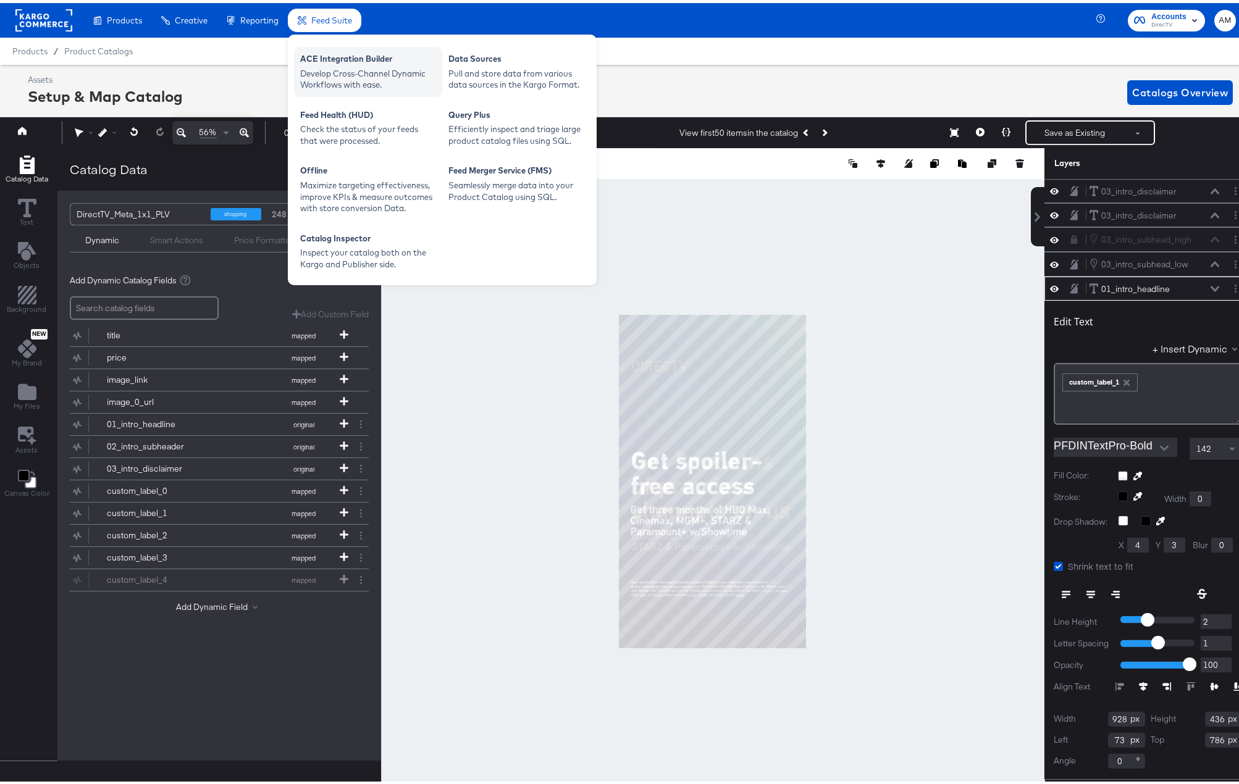
click at [353, 78] on div "Develop Cross-Channel Dynamic Workflows with ease." at bounding box center [368, 76] width 136 height 23
